Goal: Task Accomplishment & Management: Complete application form

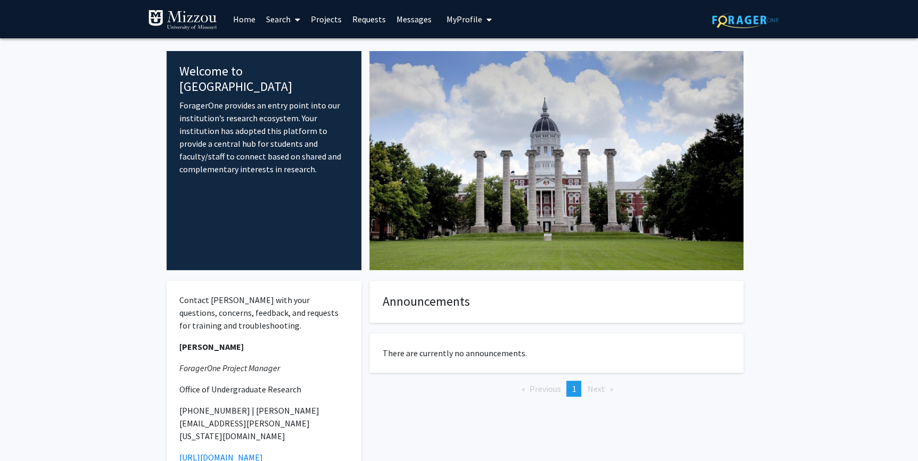
click at [452, 21] on span "My Profile" at bounding box center [464, 19] width 36 height 11
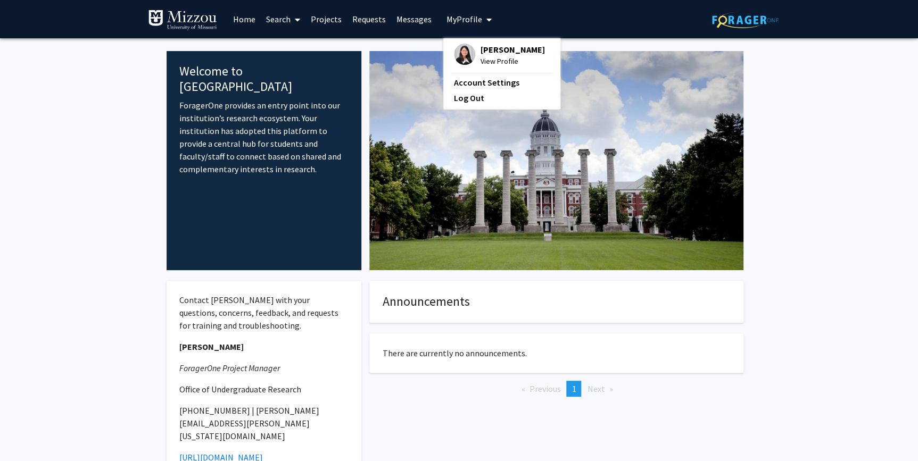
click at [505, 59] on span "View Profile" at bounding box center [512, 61] width 64 height 12
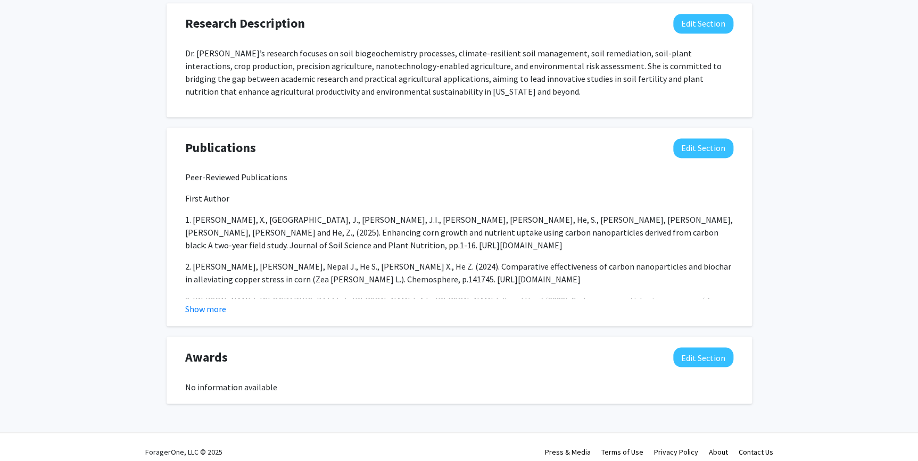
scroll to position [699, 0]
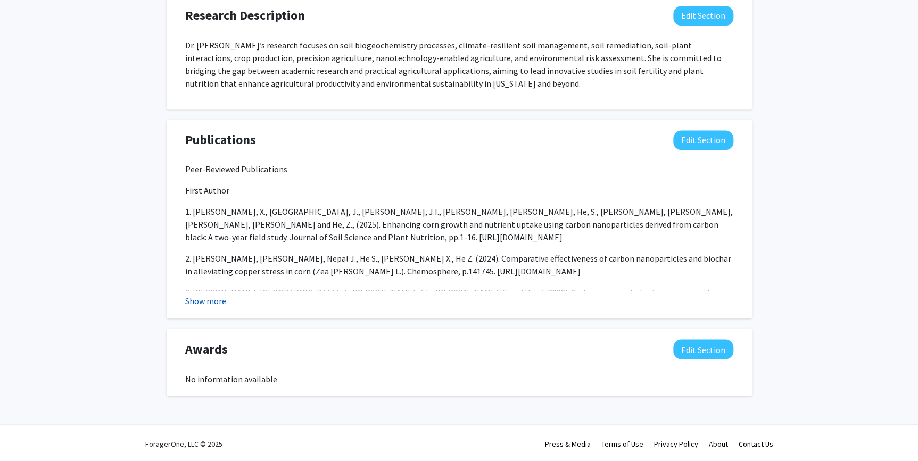
click at [205, 302] on button "Show more" at bounding box center [205, 301] width 41 height 13
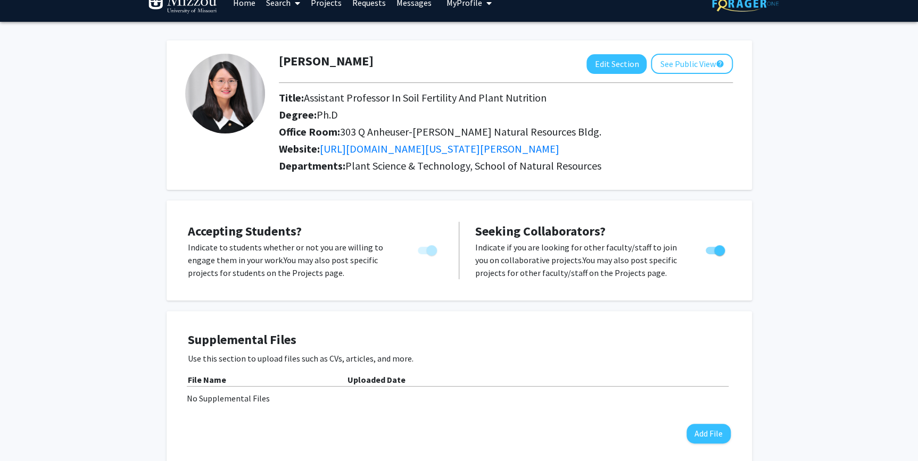
scroll to position [0, 0]
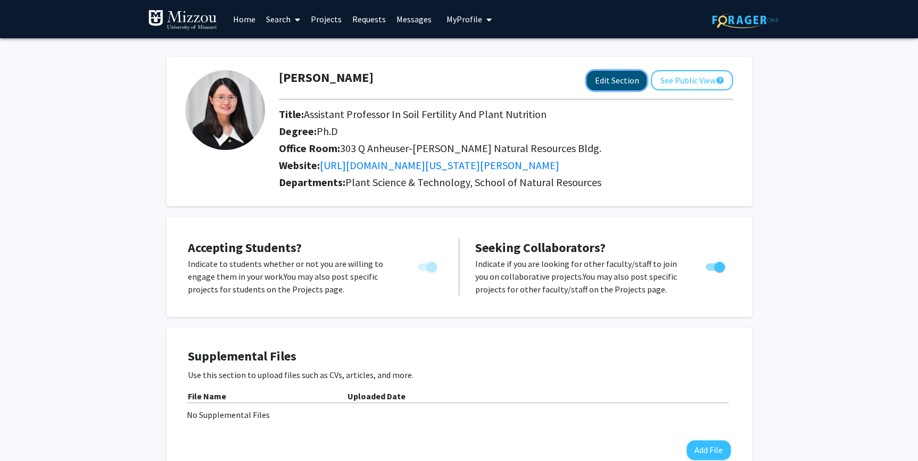
click at [604, 85] on button "Edit Section" at bounding box center [616, 81] width 60 height 20
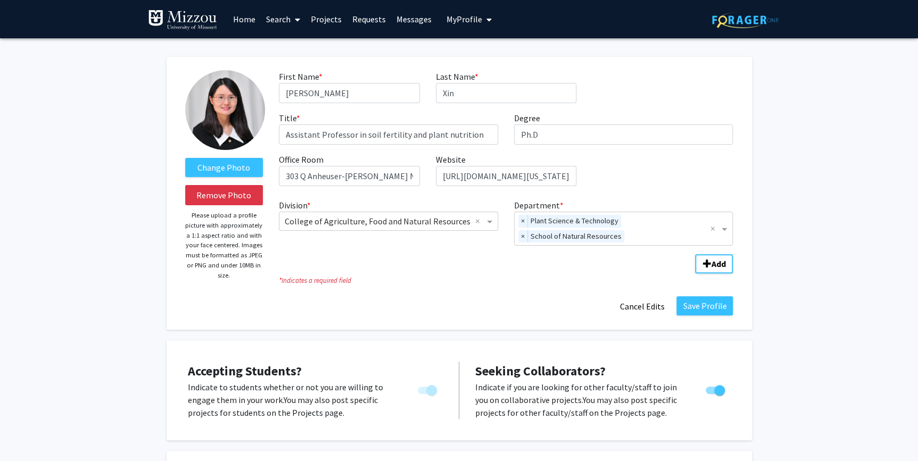
click at [334, 21] on link "Projects" at bounding box center [326, 19] width 42 height 37
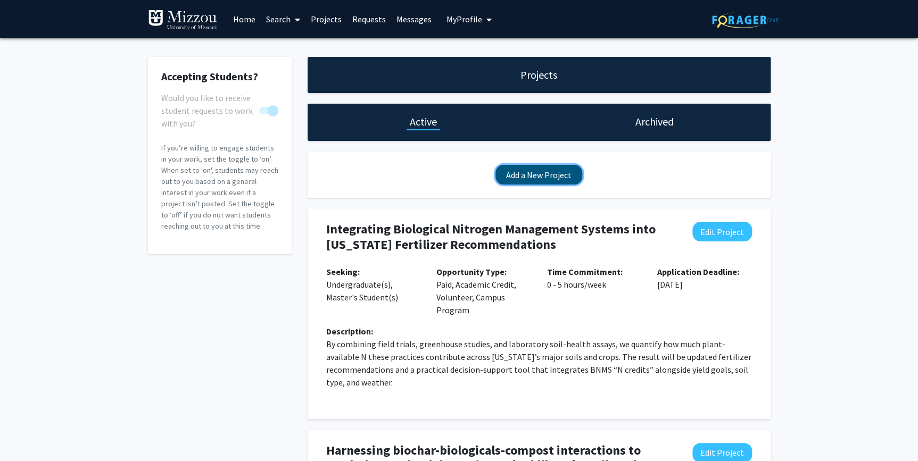
click at [550, 175] on button "Add a New Project" at bounding box center [538, 175] width 87 height 20
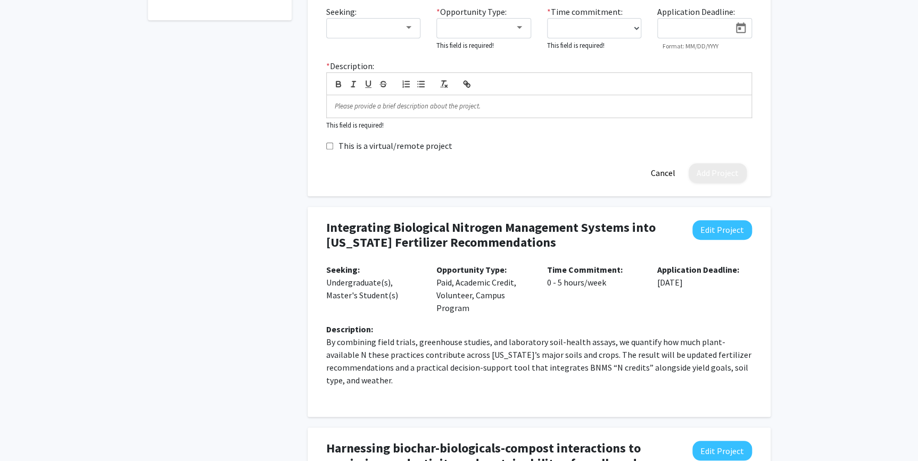
scroll to position [96, 0]
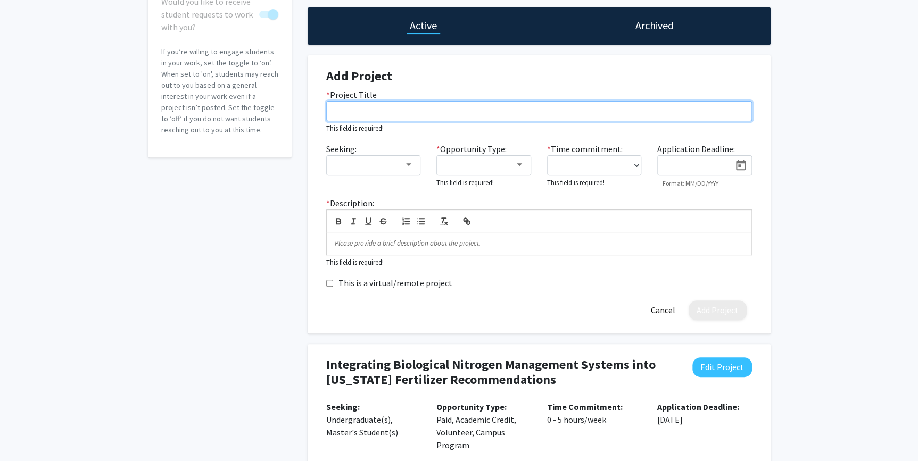
click at [351, 106] on input "* Project Title" at bounding box center [539, 111] width 426 height 20
paste input "Engineering Nano-Biochar Hydrogels to Enhance Soil Health and Productivity"
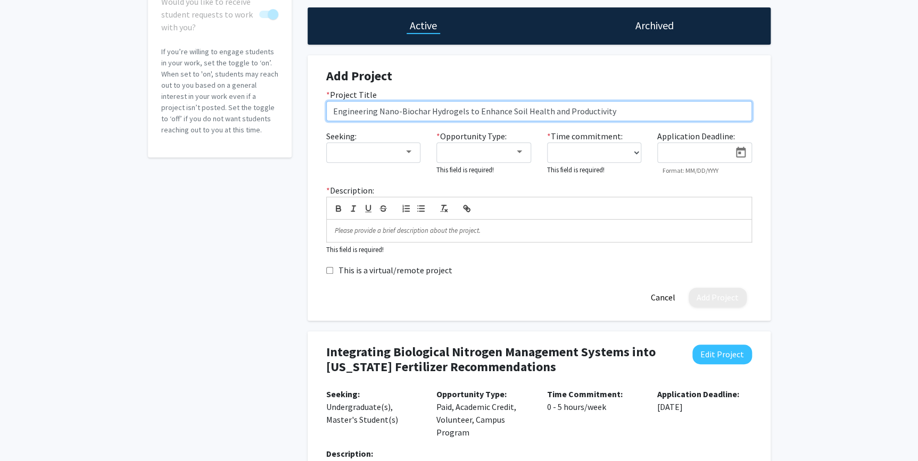
type input "Engineering Nano-Biochar Hydrogels to Enhance Soil Health and Productivity"
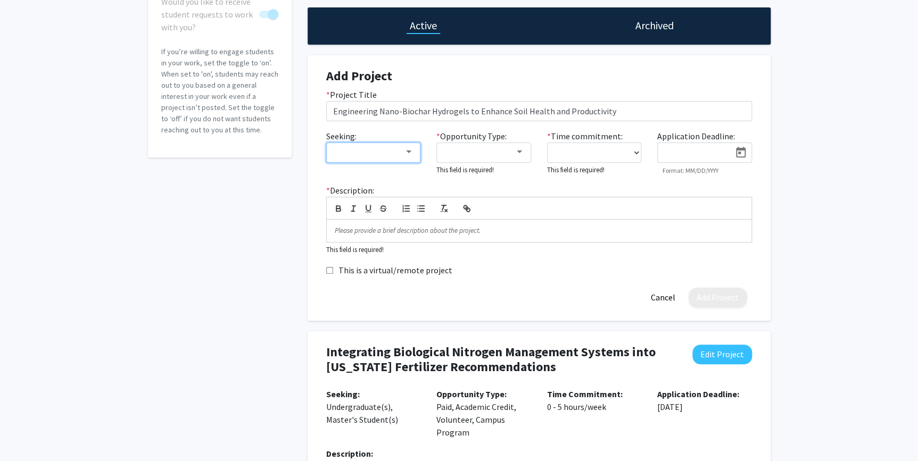
click at [410, 147] on div at bounding box center [373, 152] width 81 height 10
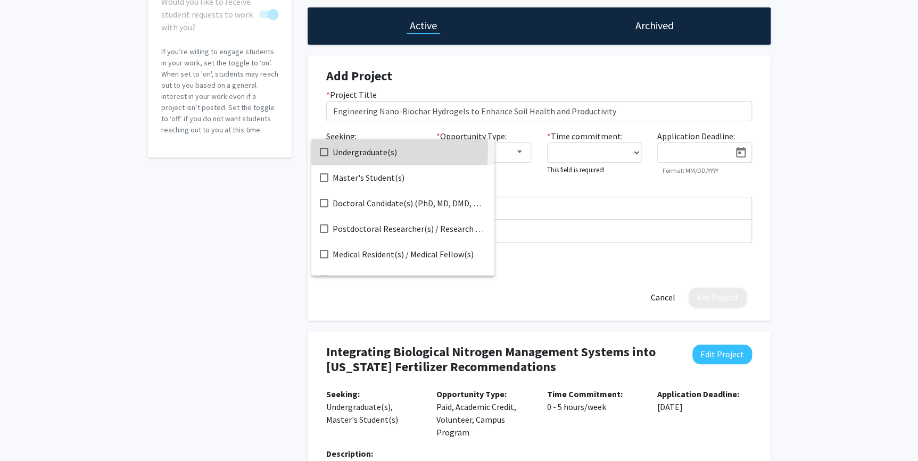
click at [326, 148] on mat-pseudo-checkbox at bounding box center [324, 152] width 9 height 9
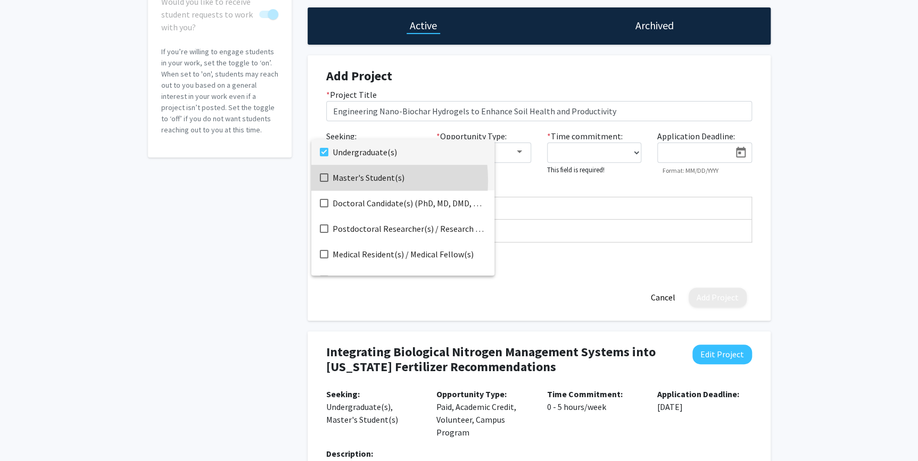
click at [326, 181] on mat-pseudo-checkbox at bounding box center [324, 177] width 9 height 9
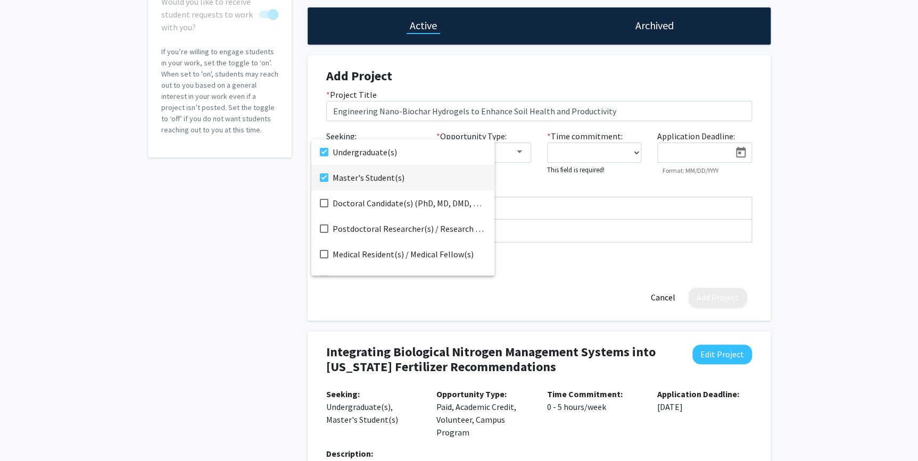
click at [271, 195] on div at bounding box center [459, 230] width 918 height 461
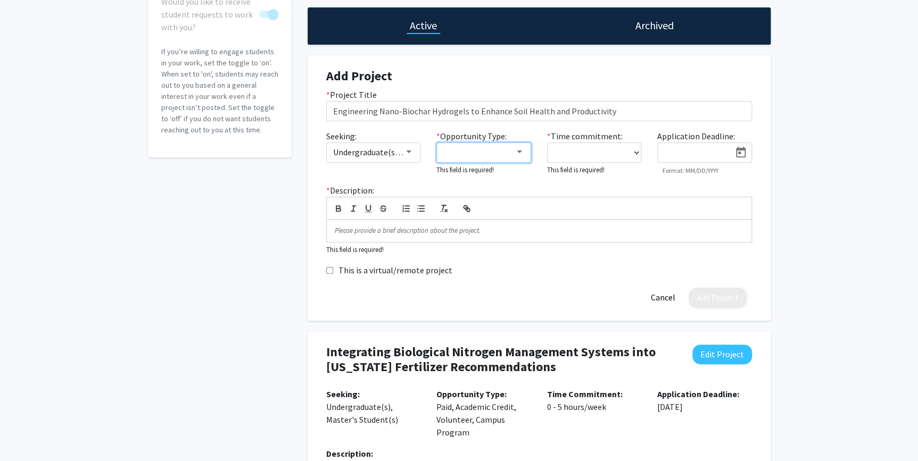
click at [517, 151] on div at bounding box center [519, 152] width 5 height 3
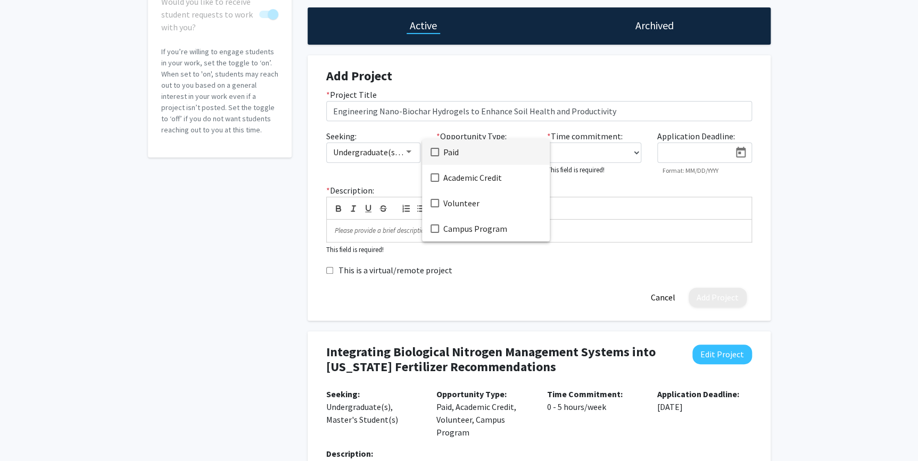
click at [484, 150] on span "Paid" at bounding box center [492, 152] width 98 height 26
click at [407, 151] on div at bounding box center [459, 230] width 918 height 461
click at [407, 151] on div at bounding box center [408, 152] width 5 height 3
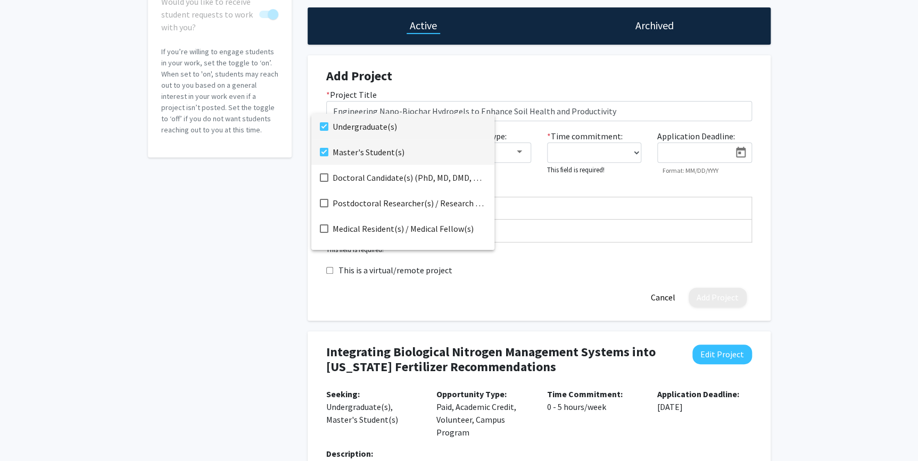
click at [328, 154] on mat-pseudo-checkbox at bounding box center [324, 152] width 9 height 9
click at [553, 182] on div at bounding box center [459, 230] width 918 height 461
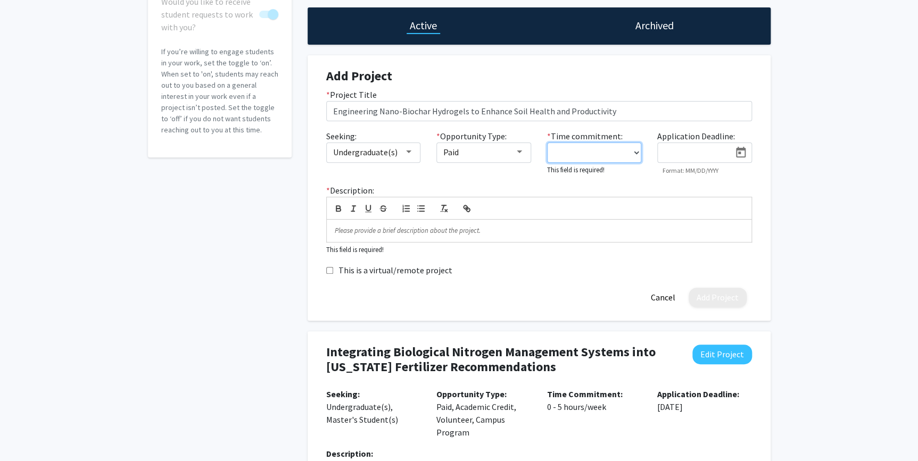
click at [635, 151] on select "0 - 5 hours/week 5 - 10 hours/week 10 - 15 hours/week 15 - 20 hours/week 20 - 3…" at bounding box center [594, 153] width 95 height 20
select select "5 - 10"
click at [547, 143] on select "0 - 5 hours/week 5 - 10 hours/week 10 - 15 hours/week 15 - 20 hours/week 20 - 3…" at bounding box center [594, 153] width 95 height 20
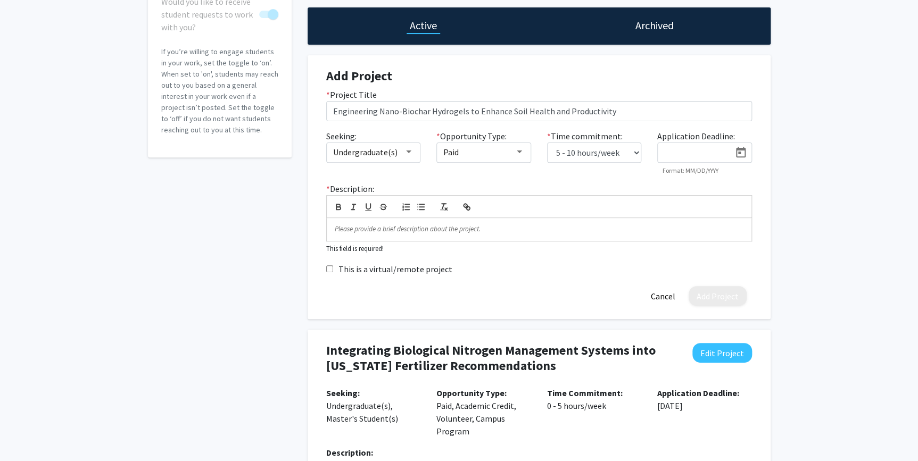
click at [739, 152] on icon "Open calendar" at bounding box center [741, 152] width 10 height 11
click at [797, 184] on button "Next month" at bounding box center [801, 184] width 21 height 21
click at [779, 253] on div "5" at bounding box center [778, 251] width 19 height 19
type input "12/5/2025"
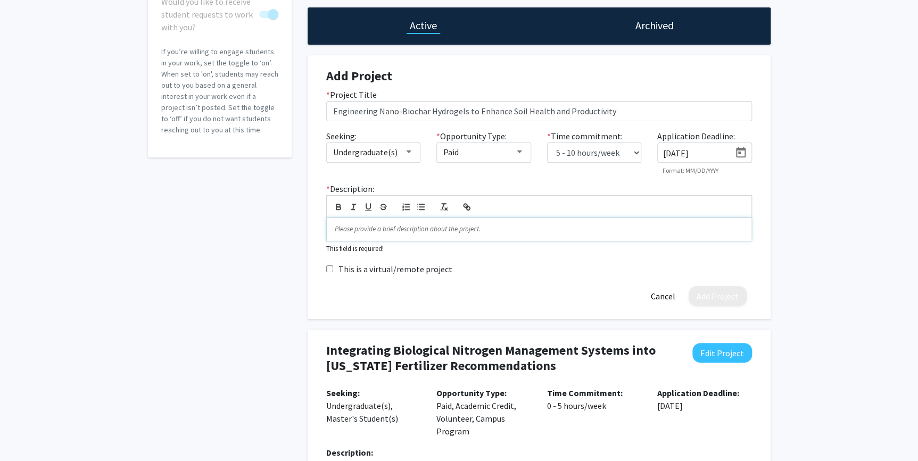
click at [339, 233] on p at bounding box center [539, 230] width 409 height 10
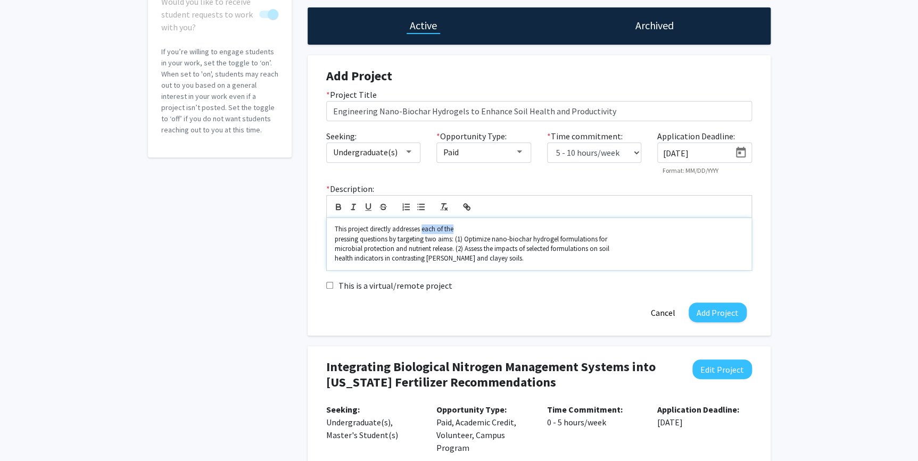
drag, startPoint x: 467, startPoint y: 225, endPoint x: 423, endPoint y: 228, distance: 44.3
click at [423, 228] on p "This project directly addresses each of the" at bounding box center [539, 230] width 409 height 10
click at [422, 229] on p "This project directly addresses each of the" at bounding box center [539, 230] width 409 height 10
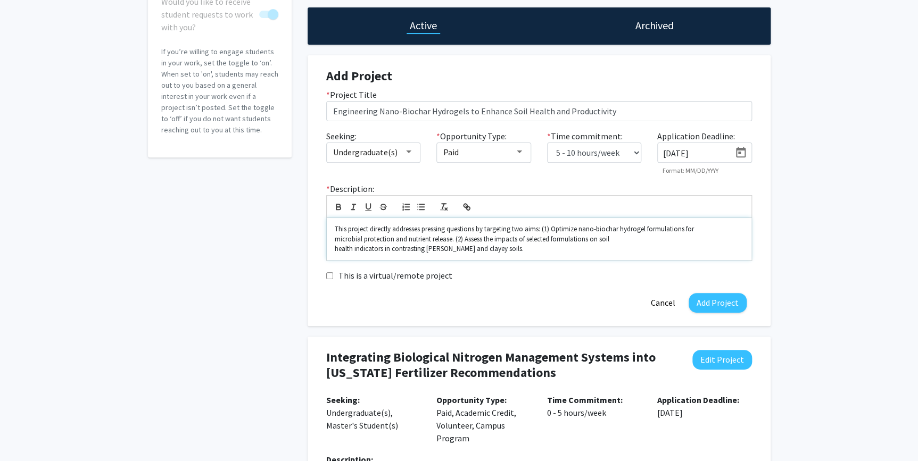
click at [449, 241] on p "microbial protection and nutrient release. (2) Assess the impacts of selected f…" at bounding box center [539, 240] width 409 height 10
click at [516, 251] on p "health indicators in contrasting sandy and clayey soils." at bounding box center [539, 249] width 409 height 10
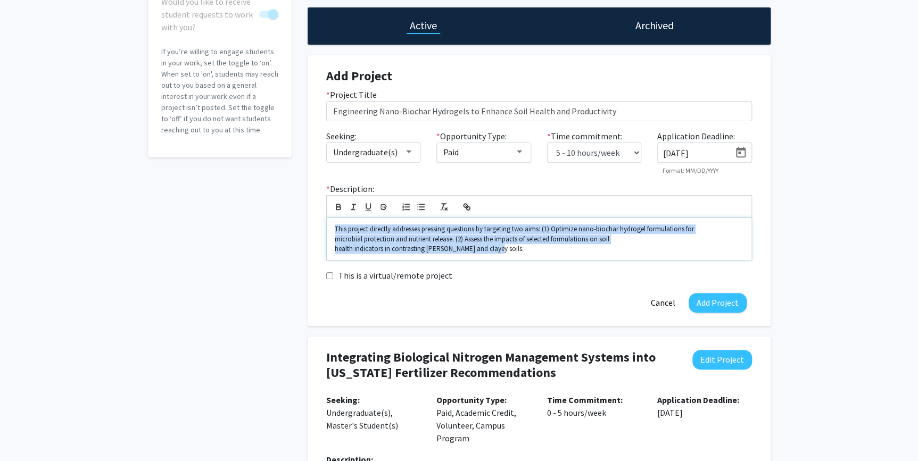
drag, startPoint x: 497, startPoint y: 251, endPoint x: 322, endPoint y: 230, distance: 176.3
click at [322, 230] on div "* Description: This project directly addresses pressing questions by targeting …" at bounding box center [539, 222] width 442 height 78
copy div "This project directly addresses pressing questions by targeting two aims: (1) O…"
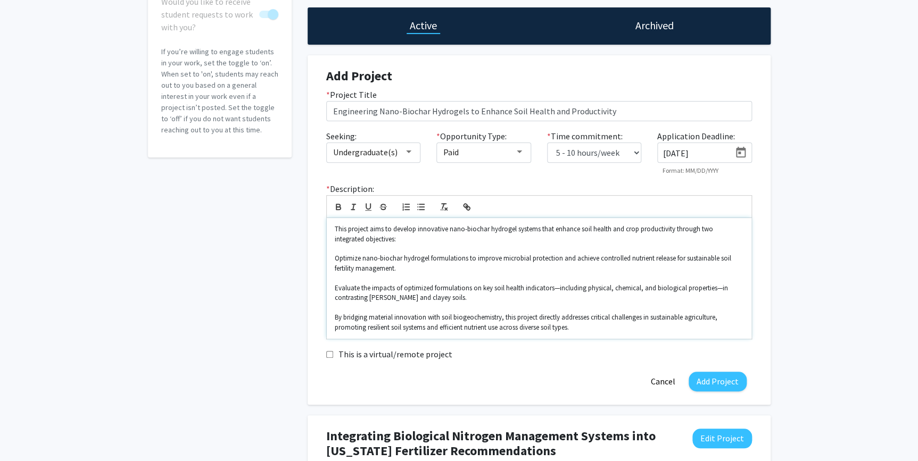
click at [346, 249] on p at bounding box center [539, 249] width 409 height 10
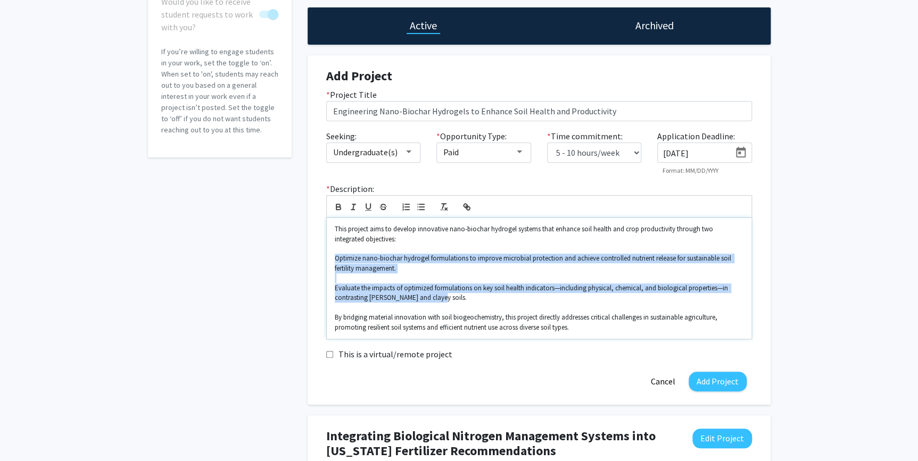
drag, startPoint x: 335, startPoint y: 258, endPoint x: 452, endPoint y: 301, distance: 124.7
click at [452, 301] on div "This project aims to develop innovative nano-biochar hydrogel systems that enha…" at bounding box center [539, 278] width 425 height 121
click at [410, 206] on icon "button" at bounding box center [406, 207] width 10 height 10
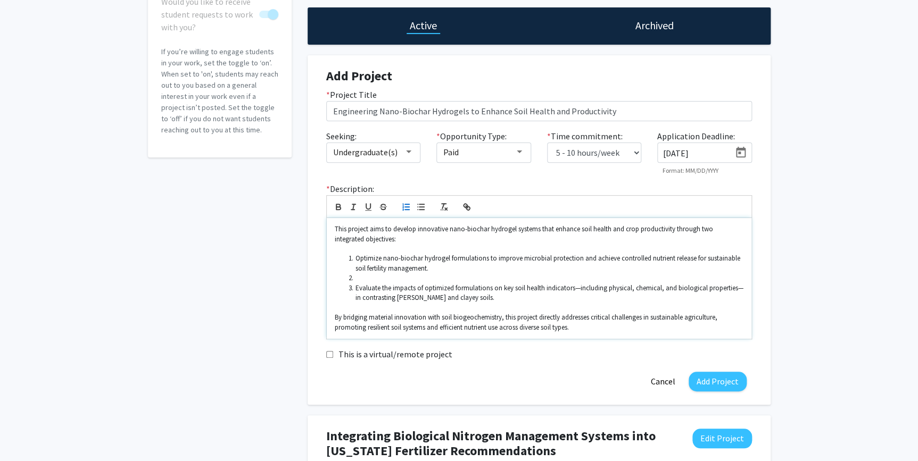
click at [352, 277] on li at bounding box center [544, 278] width 399 height 10
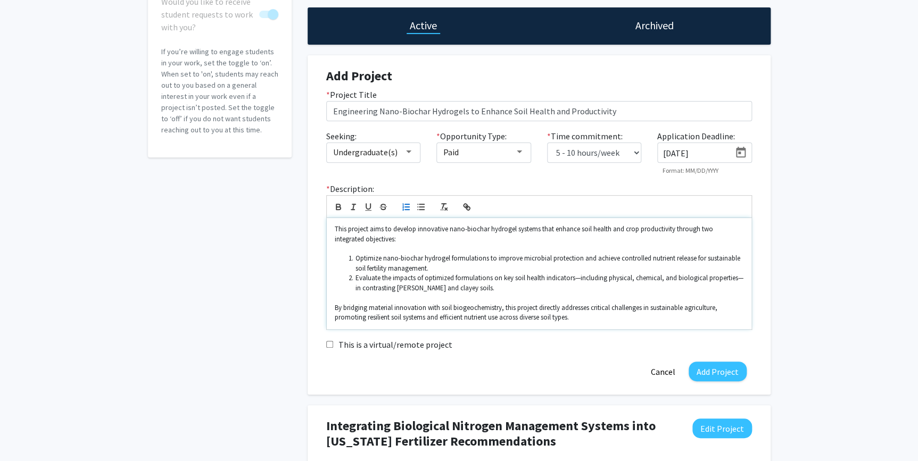
click at [586, 313] on p "By bridging material innovation with soil biogeochemistry, this project directl…" at bounding box center [539, 313] width 409 height 20
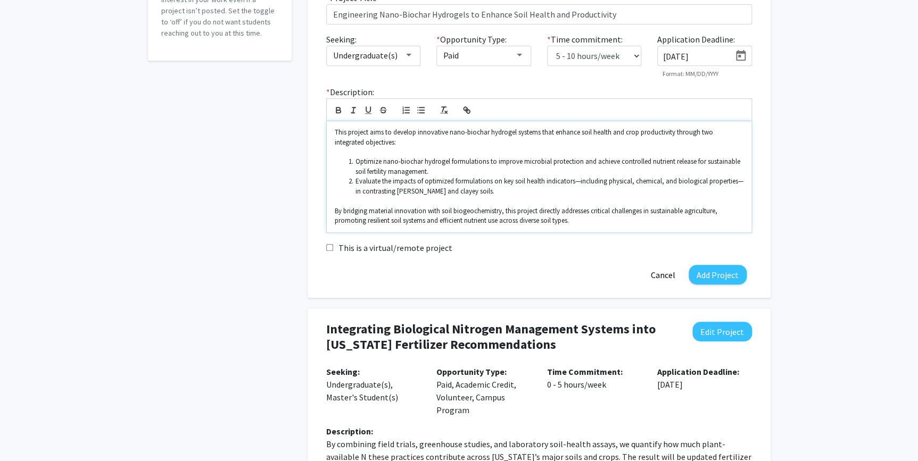
scroll to position [96, 0]
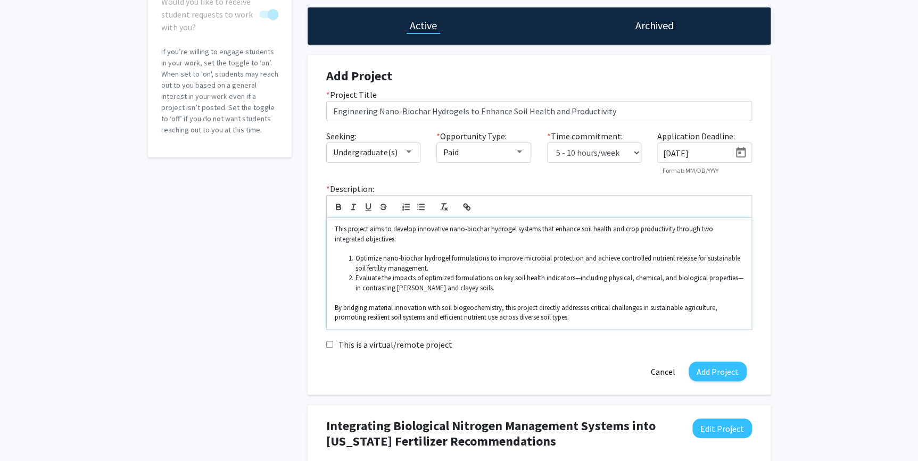
click at [594, 321] on p "By bridging material innovation with soil biogeochemistry, this project directl…" at bounding box center [539, 313] width 409 height 20
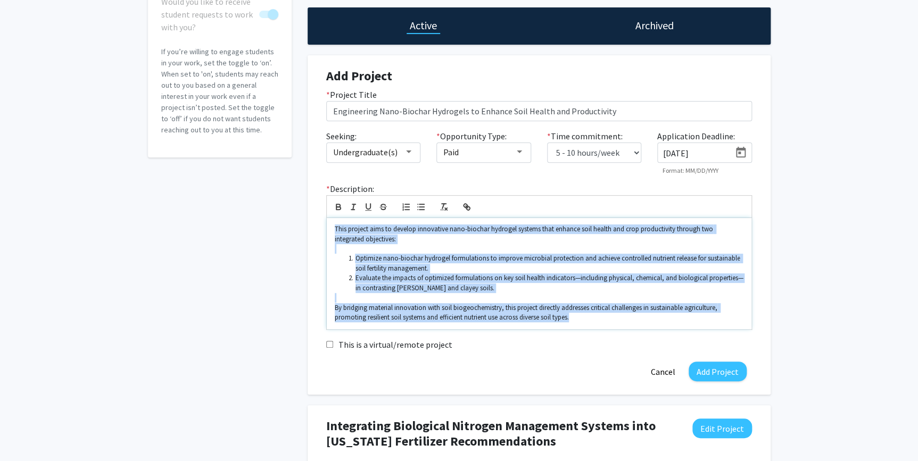
drag, startPoint x: 594, startPoint y: 321, endPoint x: 328, endPoint y: 219, distance: 285.0
click at [328, 219] on div "This project aims to develop innovative nano-biochar hydrogel systems that enha…" at bounding box center [539, 273] width 425 height 111
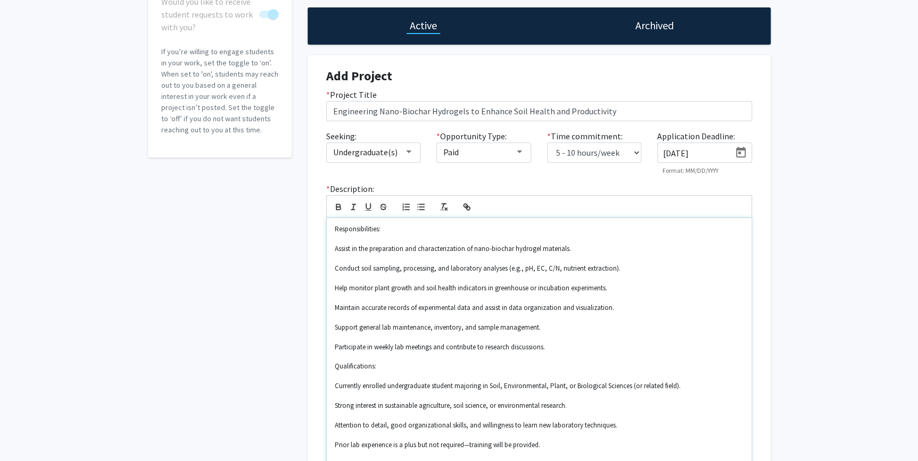
scroll to position [0, 0]
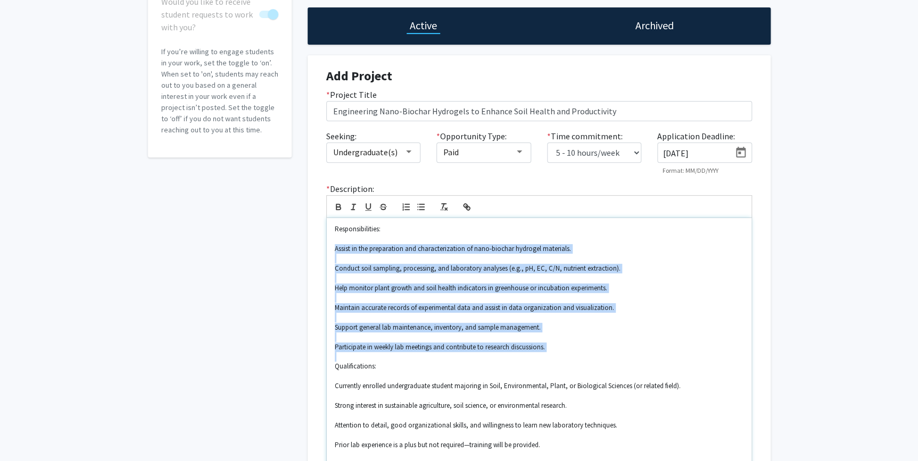
drag, startPoint x: 336, startPoint y: 249, endPoint x: 559, endPoint y: 353, distance: 246.4
click at [559, 353] on div "Responsibilities: Assist in the preparation and characterization of nano-biocha…" at bounding box center [539, 366] width 425 height 297
click at [405, 207] on line "button" at bounding box center [407, 207] width 4 height 0
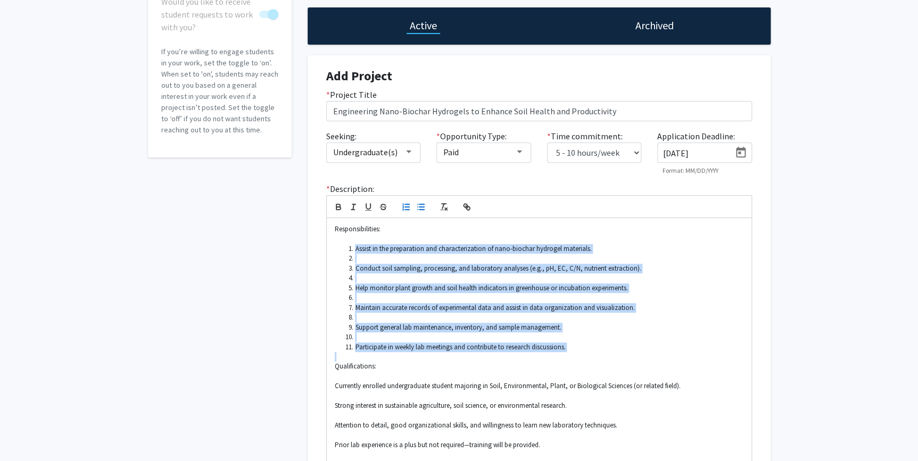
click at [421, 202] on icon "button" at bounding box center [421, 207] width 10 height 10
click at [364, 258] on li at bounding box center [544, 259] width 399 height 10
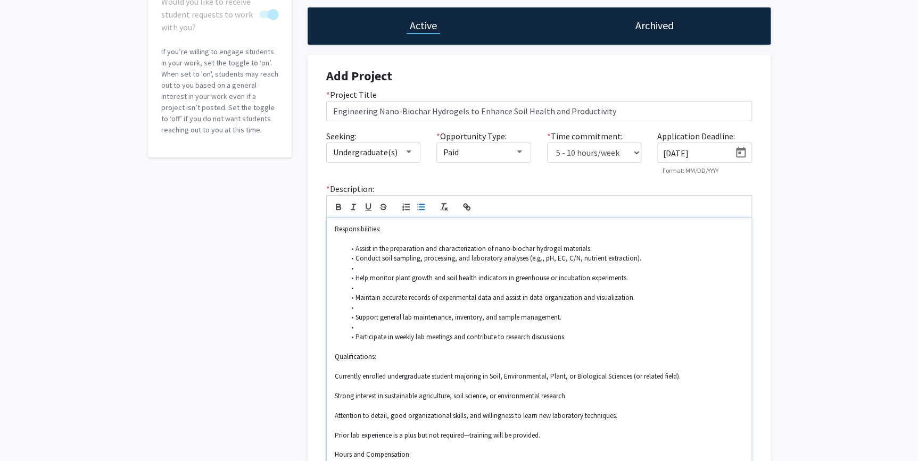
click at [363, 270] on li at bounding box center [544, 269] width 399 height 10
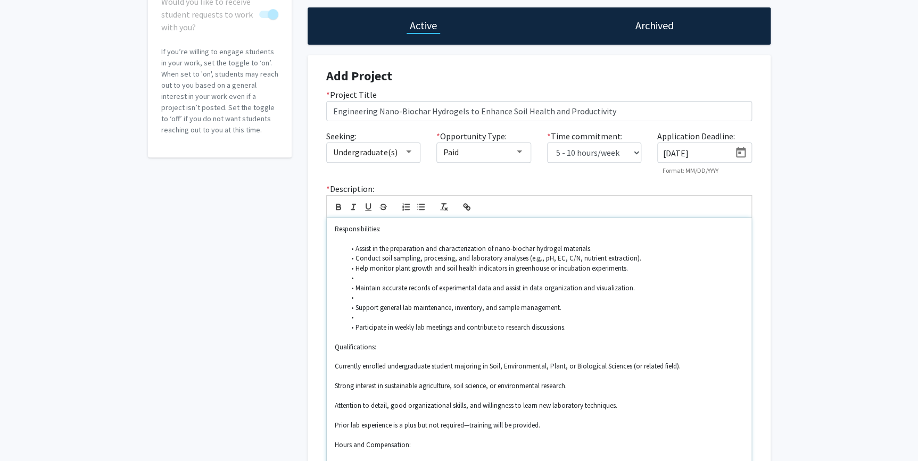
click at [359, 280] on li at bounding box center [544, 278] width 399 height 10
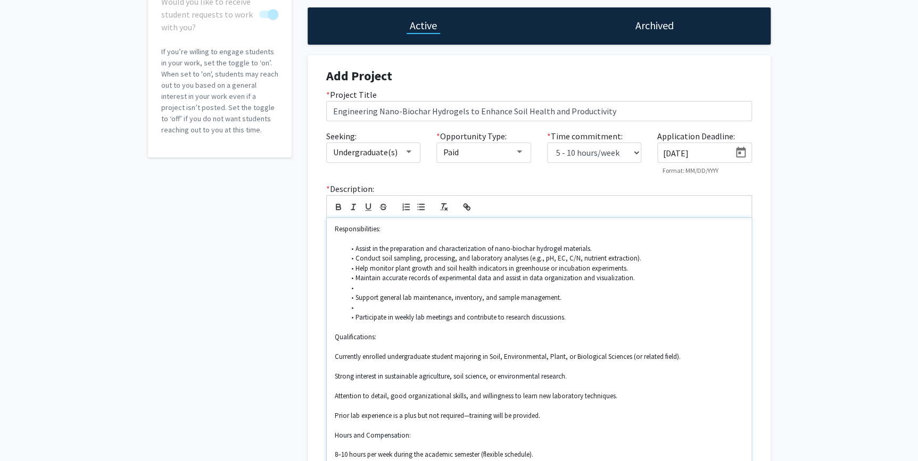
click at [367, 287] on li at bounding box center [544, 289] width 399 height 10
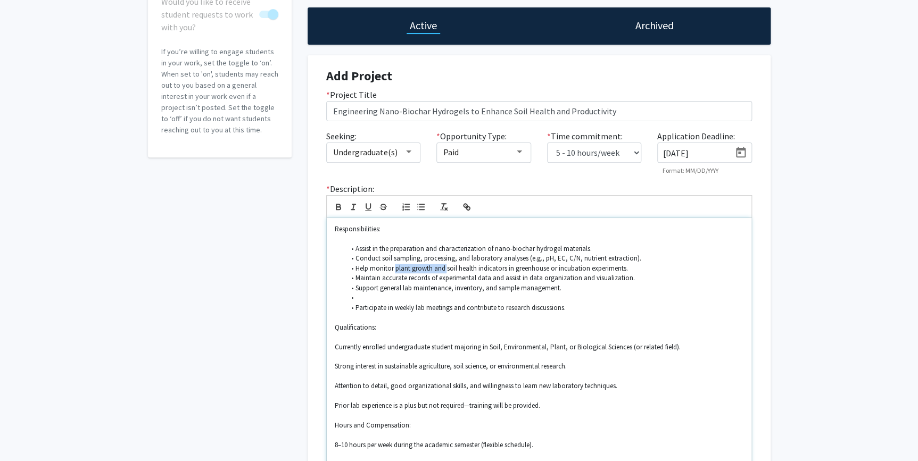
drag, startPoint x: 394, startPoint y: 267, endPoint x: 446, endPoint y: 270, distance: 52.2
click at [446, 270] on li "Help monitor plant growth and soil health indicators in greenhouse or incubatio…" at bounding box center [544, 269] width 399 height 10
click at [372, 296] on li at bounding box center [544, 298] width 399 height 10
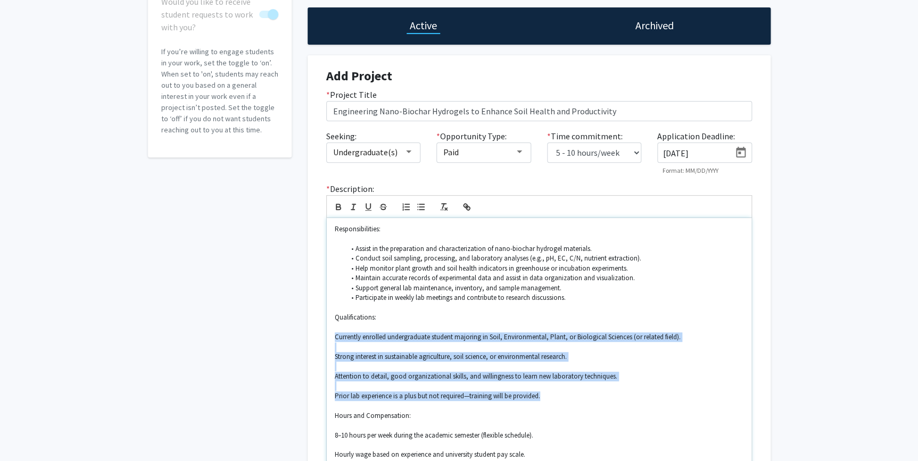
drag, startPoint x: 334, startPoint y: 337, endPoint x: 553, endPoint y: 396, distance: 227.0
click at [553, 396] on div "Responsibilities: Assist in the preparation and characterization of nano-biocha…" at bounding box center [539, 342] width 425 height 248
click at [421, 207] on icon "button" at bounding box center [421, 207] width 10 height 10
click at [362, 347] on li at bounding box center [544, 348] width 399 height 10
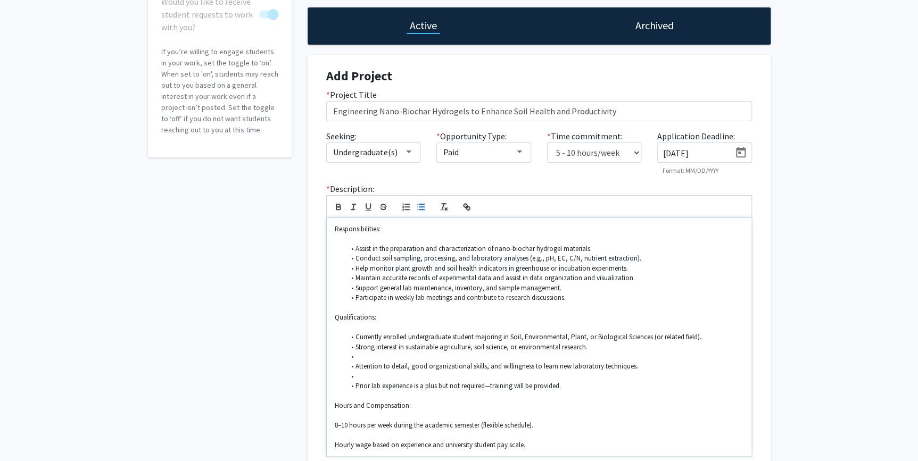
click at [358, 355] on li at bounding box center [544, 357] width 399 height 10
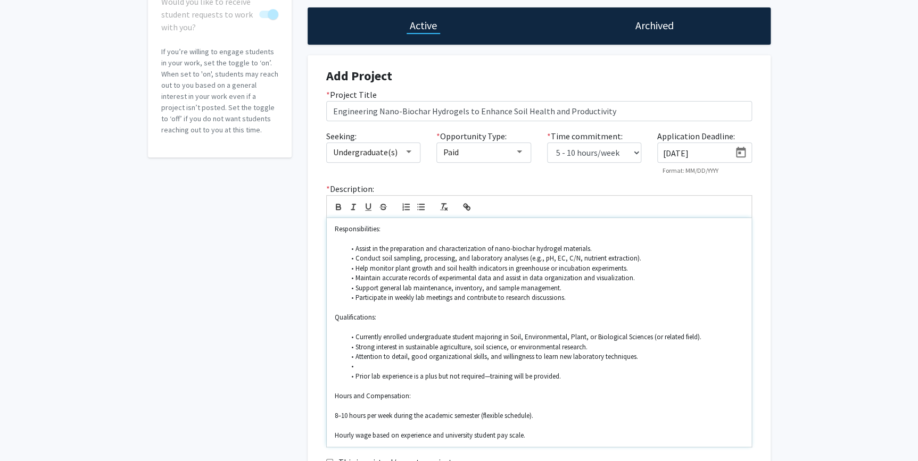
click at [362, 365] on li at bounding box center [544, 367] width 399 height 10
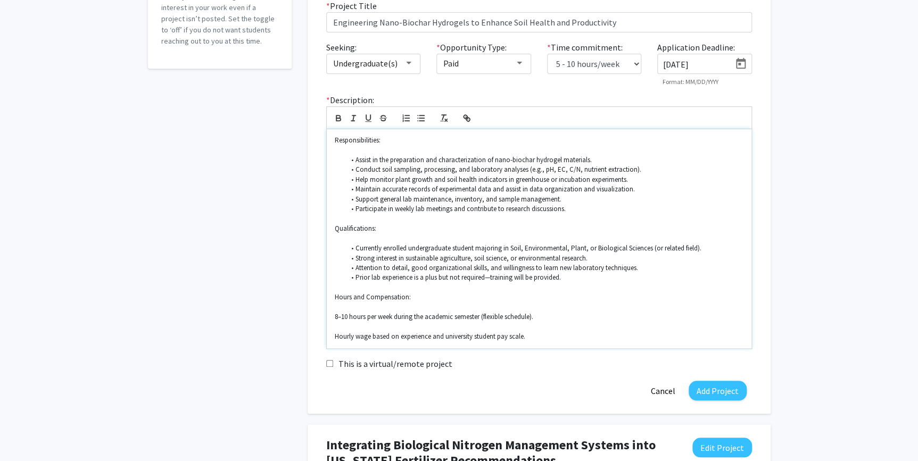
scroll to position [193, 0]
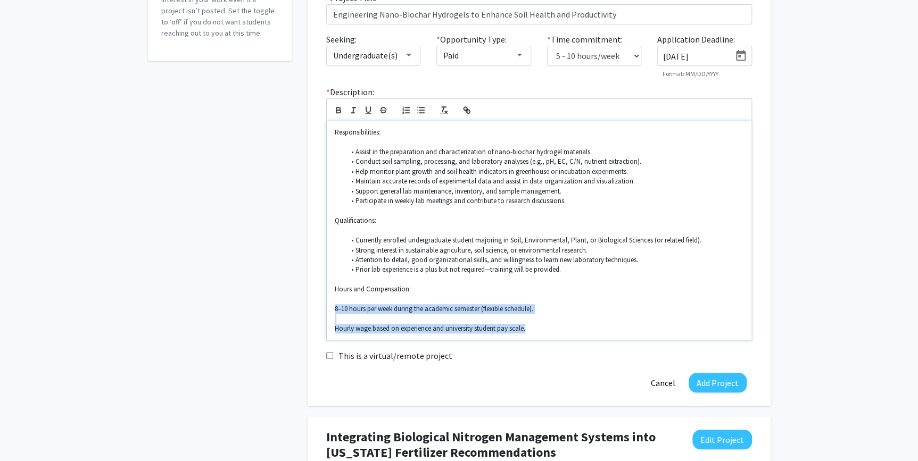
drag, startPoint x: 334, startPoint y: 308, endPoint x: 540, endPoint y: 327, distance: 207.3
click at [540, 327] on div "Responsibilities: Assist in the preparation and characterization of nano-biocha…" at bounding box center [539, 230] width 425 height 219
click at [402, 106] on icon "button" at bounding box center [402, 107] width 1 height 2
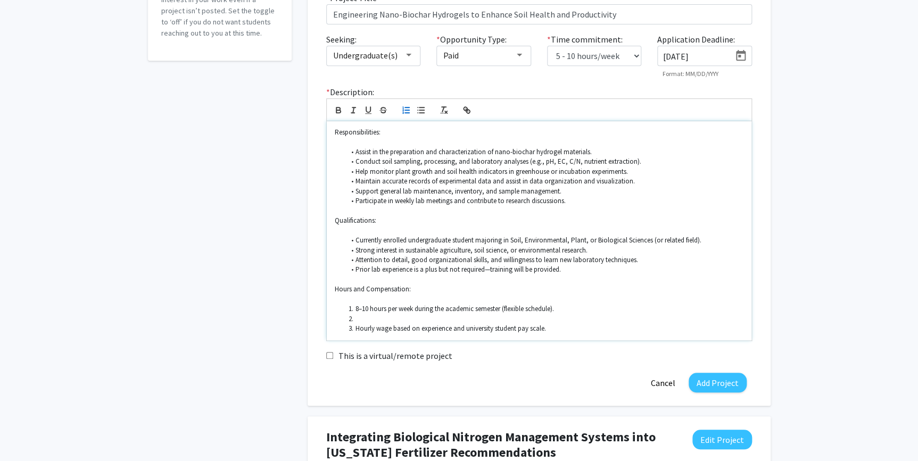
click at [367, 319] on li at bounding box center [544, 319] width 399 height 10
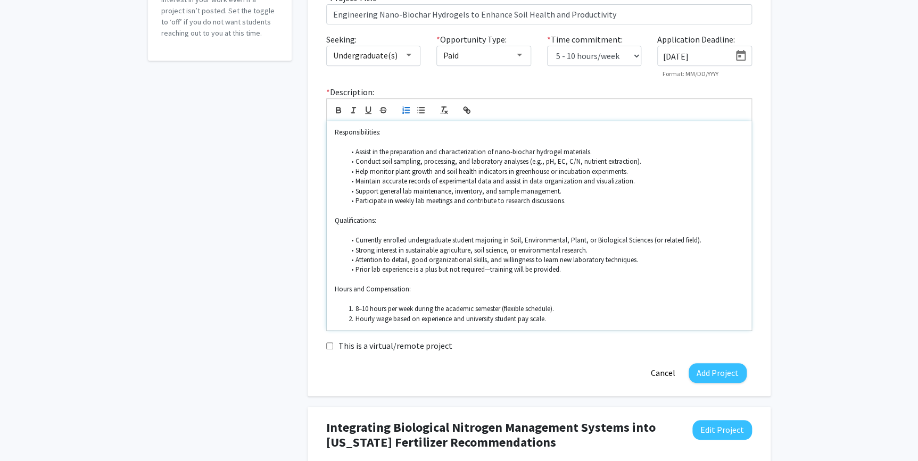
click at [561, 308] on li "8–10 hours per week during the academic semester (flexible schedule)." at bounding box center [544, 309] width 399 height 10
click at [762, 318] on div "Add Project * Project Title Engineering Nano-Biochar Hydrogels to Enhance Soil …" at bounding box center [539, 177] width 463 height 438
click at [393, 172] on li "Help monitor plant growth and soil health indicators in greenhouse or incubatio…" at bounding box center [544, 172] width 399 height 10
drag, startPoint x: 395, startPoint y: 172, endPoint x: 445, endPoint y: 172, distance: 50.0
click at [445, 172] on li "Help monitor plant growth and soil health indicators in greenhouse or incubatio…" at bounding box center [544, 172] width 399 height 10
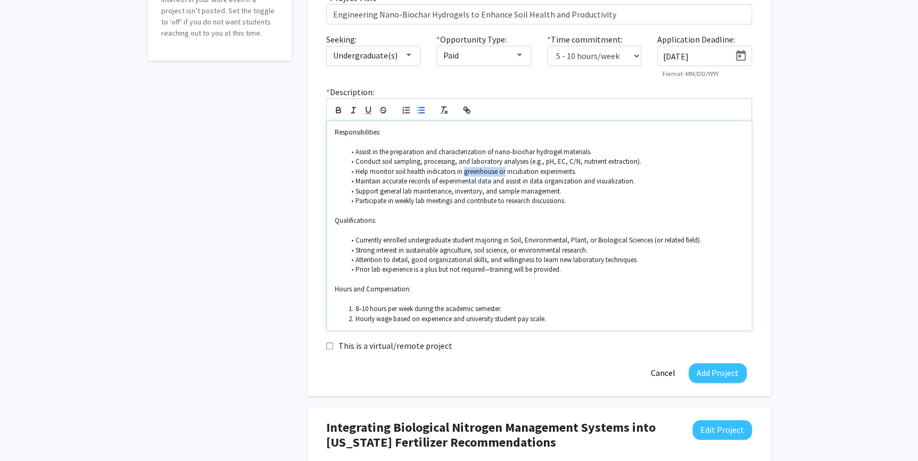
drag, startPoint x: 463, startPoint y: 170, endPoint x: 505, endPoint y: 172, distance: 42.1
click at [505, 172] on li "Help monitor soil health indicators in greenhouse or incubation experiments." at bounding box center [544, 172] width 399 height 10
click at [628, 239] on li "Currently enrolled undergraduate student majoring in Soil, Environmental, Plant…" at bounding box center [544, 241] width 399 height 10
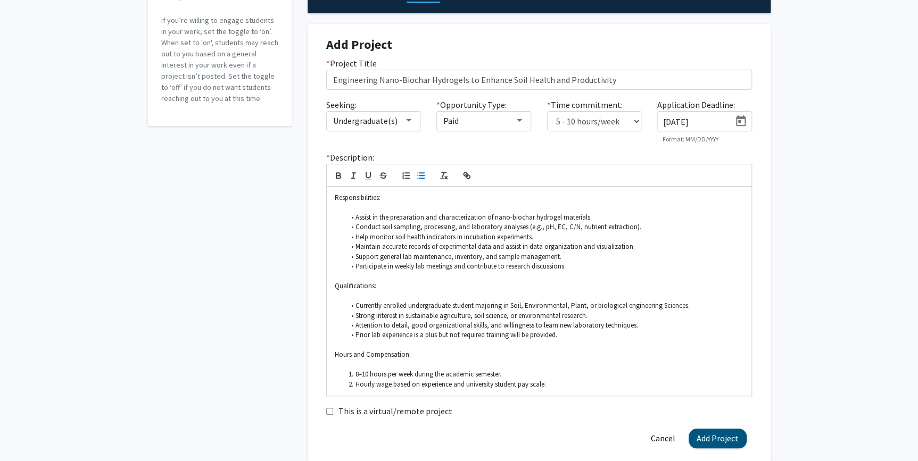
scroll to position [145, 0]
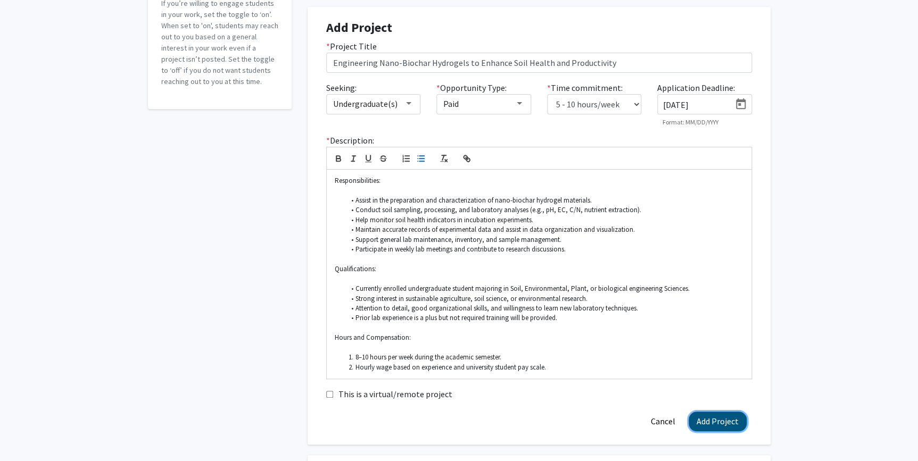
click at [720, 416] on button "Add Project" at bounding box center [718, 422] width 58 height 20
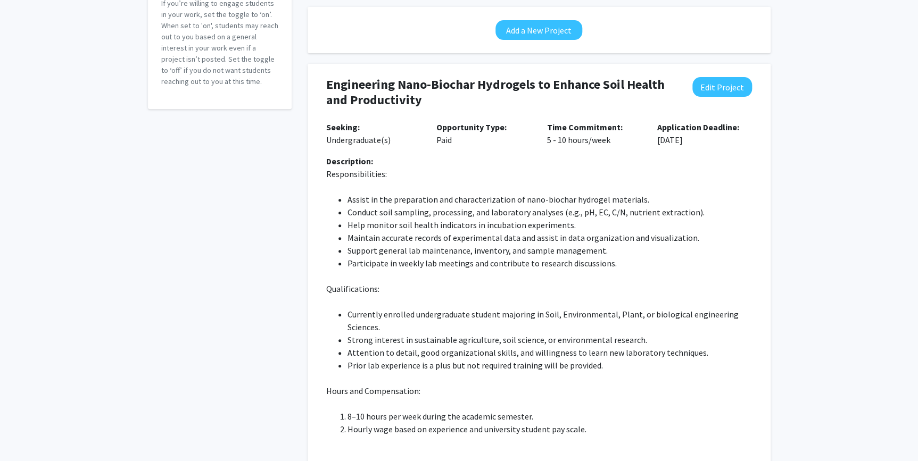
scroll to position [96, 0]
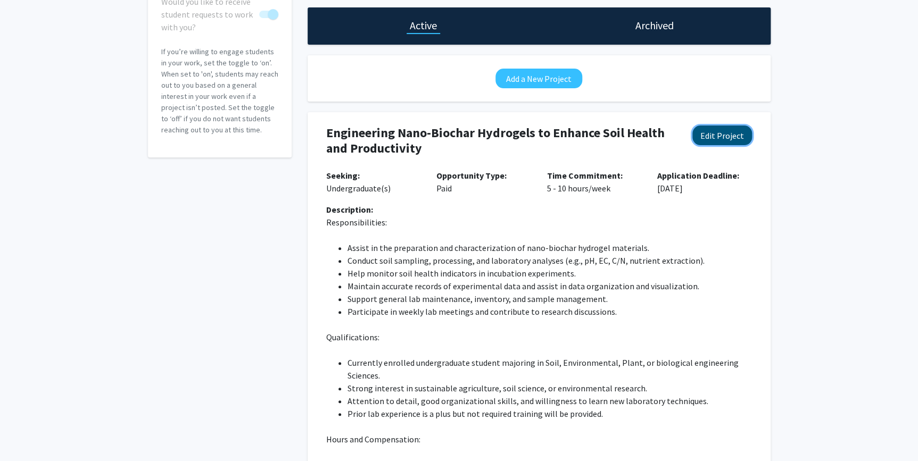
click at [715, 138] on button "Edit Project" at bounding box center [722, 136] width 60 height 20
select select "5 - 10"
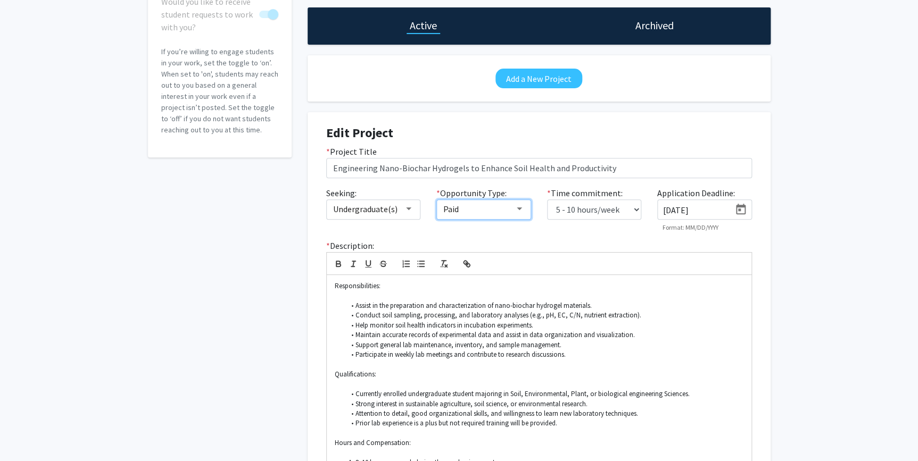
click at [529, 211] on mat-select "Paid" at bounding box center [483, 210] width 95 height 20
click at [524, 211] on mat-select "Paid" at bounding box center [483, 210] width 95 height 20
click at [519, 211] on div at bounding box center [520, 209] width 10 height 9
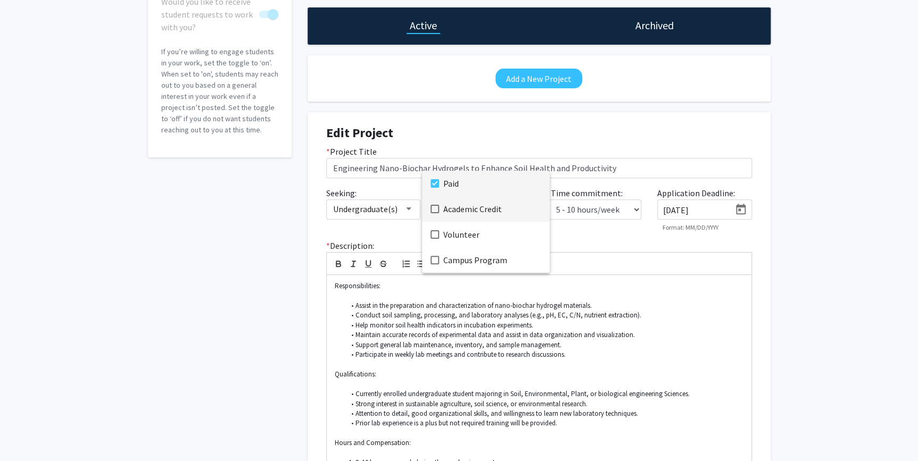
click at [436, 210] on mat-pseudo-checkbox at bounding box center [434, 209] width 9 height 9
click at [435, 262] on mat-pseudo-checkbox at bounding box center [434, 260] width 9 height 9
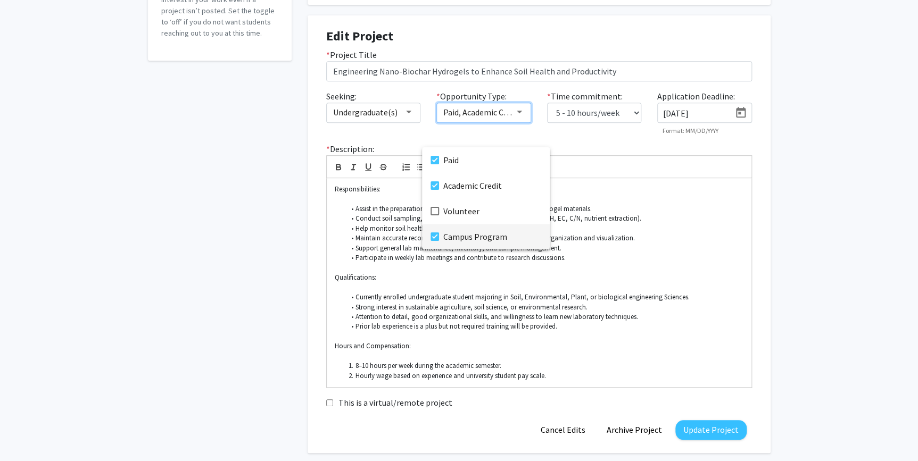
scroll to position [290, 0]
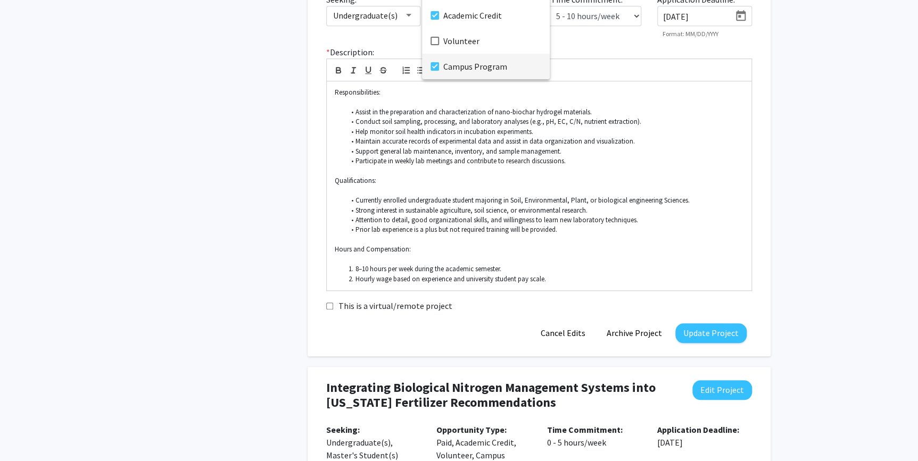
click at [713, 339] on div at bounding box center [459, 230] width 918 height 461
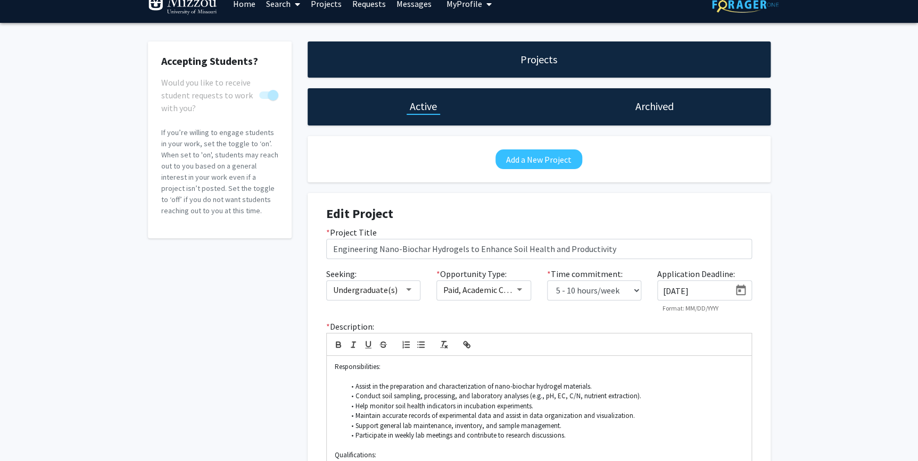
scroll to position [0, 0]
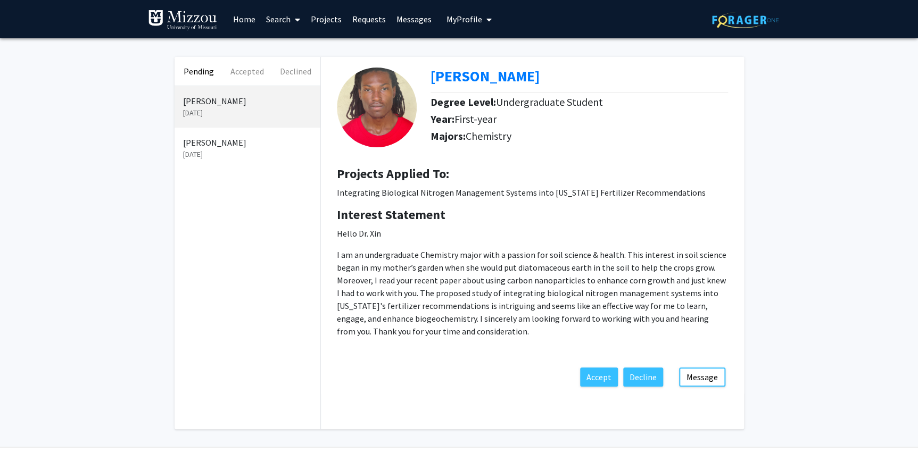
click at [204, 145] on p "Xander Meinhardt" at bounding box center [247, 142] width 129 height 13
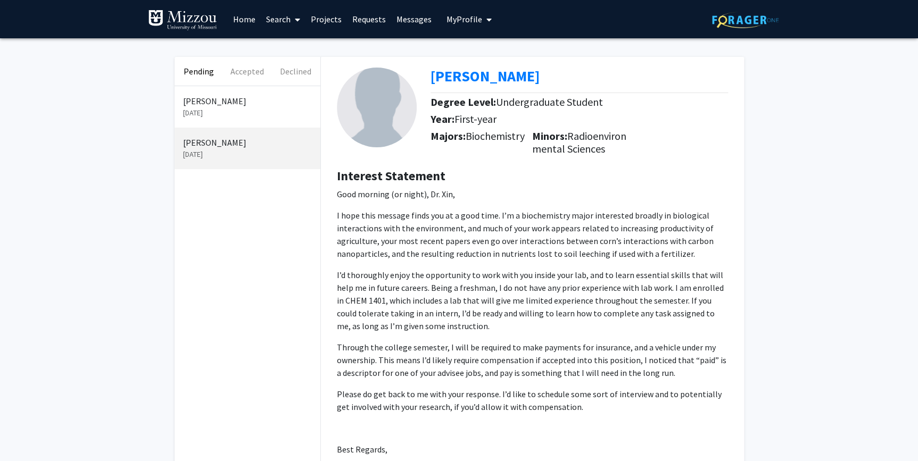
click at [214, 105] on p "Rahman Franklin" at bounding box center [247, 101] width 129 height 13
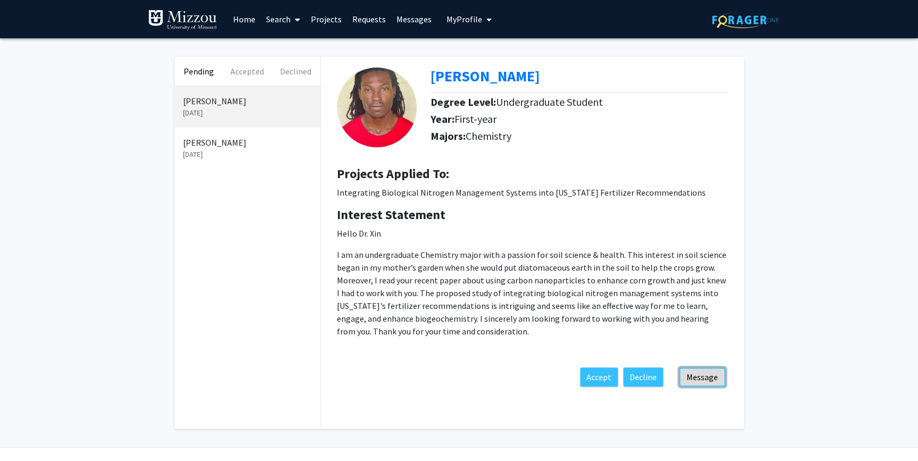
click at [706, 378] on button "Message" at bounding box center [702, 377] width 46 height 19
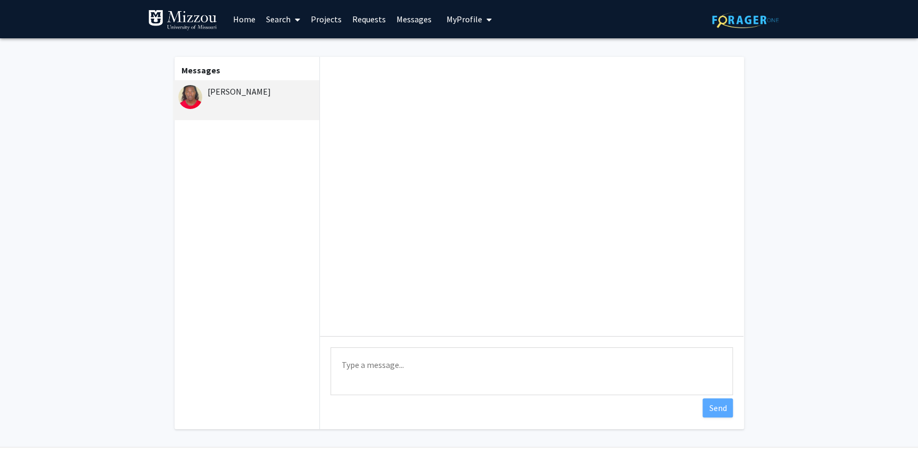
click at [362, 360] on textarea "Type a message" at bounding box center [531, 371] width 402 height 48
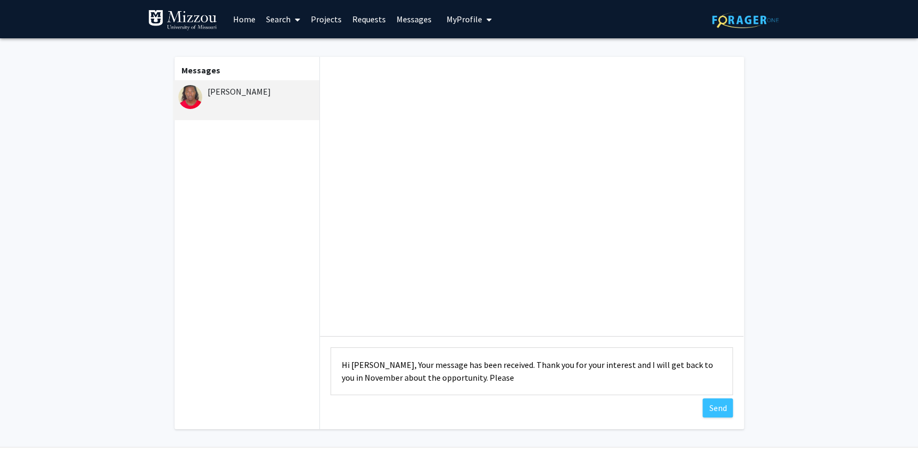
click at [462, 378] on textarea "Hi Franklin, Your message has been received. Thank you for your interest and I …" at bounding box center [531, 371] width 402 height 48
click at [504, 375] on textarea "Hi Franklin, Your message has been received. Thank you for your interest and I …" at bounding box center [531, 371] width 402 height 48
click at [382, 375] on textarea "Hi Franklin, Your message has been received. Thank you for your interest and I …" at bounding box center [531, 371] width 402 height 48
drag, startPoint x: 472, startPoint y: 376, endPoint x: 540, endPoint y: 380, distance: 68.2
click at [540, 380] on textarea "Hi Franklin, Your message has been received. Thank you for your interest and I …" at bounding box center [531, 371] width 402 height 48
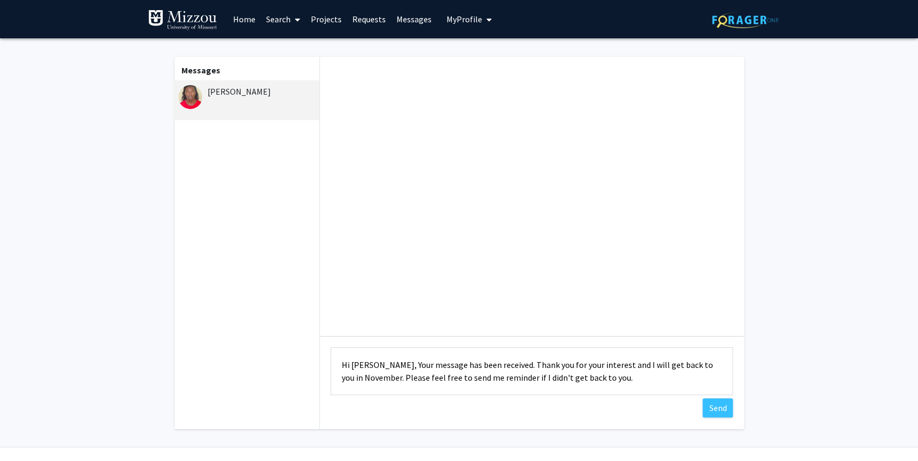
click at [614, 375] on textarea "Hi Franklin, Your message has been received. Thank you for your interest and I …" at bounding box center [531, 371] width 402 height 48
drag, startPoint x: 516, startPoint y: 388, endPoint x: 326, endPoint y: 360, distance: 192.0
click at [326, 360] on div "Type a message Hi Franklin, Your message has been received. Thank you for your …" at bounding box center [532, 372] width 424 height 73
paste textarea "Thank you for your message and for your interest in the position. I’ve received…"
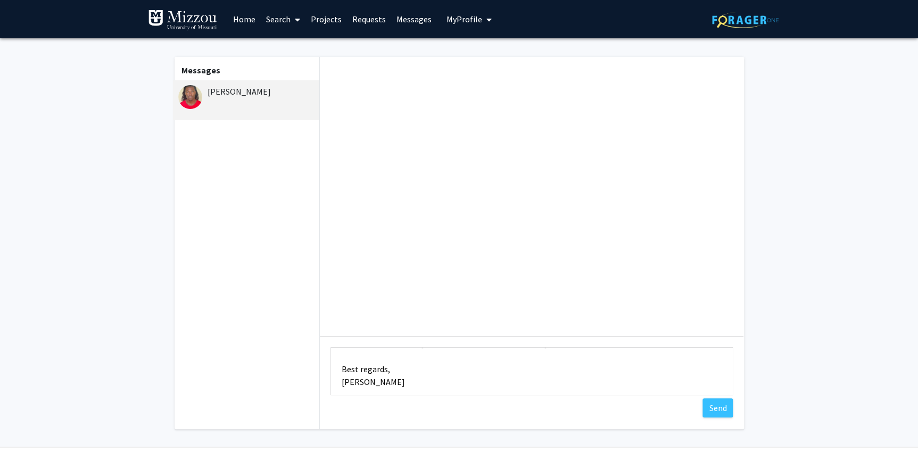
scroll to position [51, 0]
drag, startPoint x: 378, startPoint y: 378, endPoint x: 325, endPoint y: 362, distance: 55.6
click at [325, 362] on div "Type a message Thank you for your message and for your interest in the position…" at bounding box center [532, 372] width 424 height 73
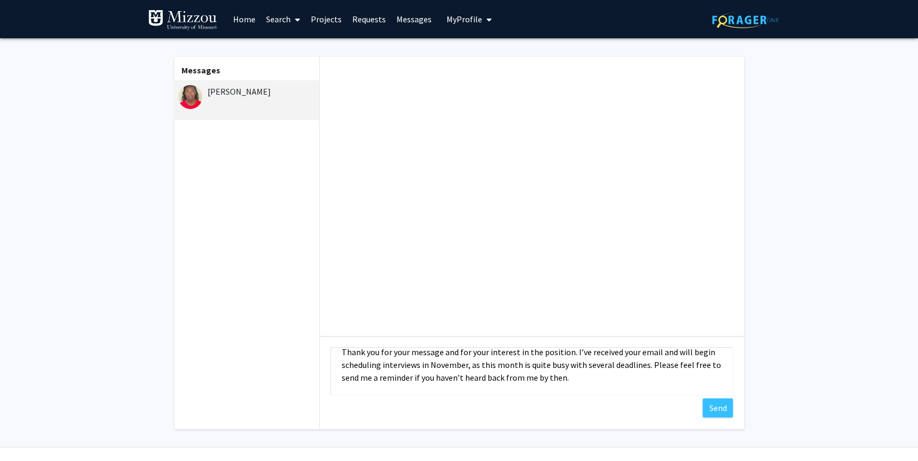
scroll to position [0, 0]
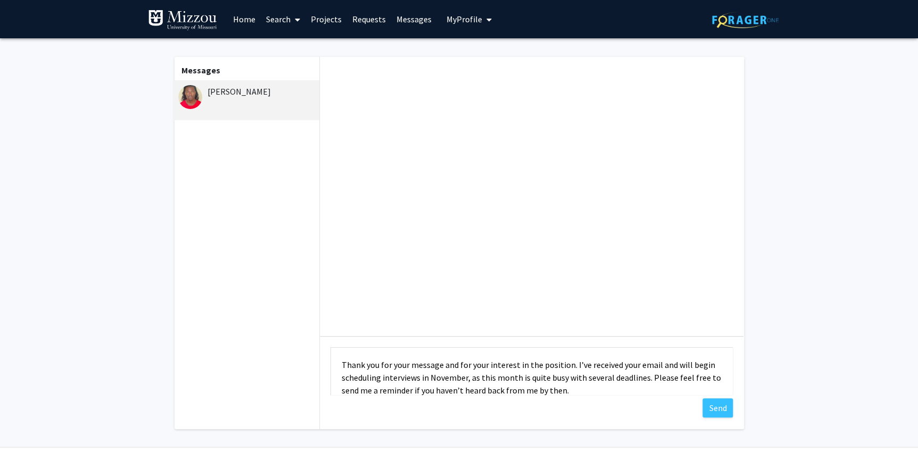
drag, startPoint x: 578, startPoint y: 367, endPoint x: 319, endPoint y: 368, distance: 258.6
click at [320, 368] on div "Type a message Thank you for your message and for your interest in the position…" at bounding box center [532, 372] width 424 height 73
click at [586, 385] on textarea "Thank you for your message and for your interest in the position. I’ve received…" at bounding box center [531, 371] width 402 height 48
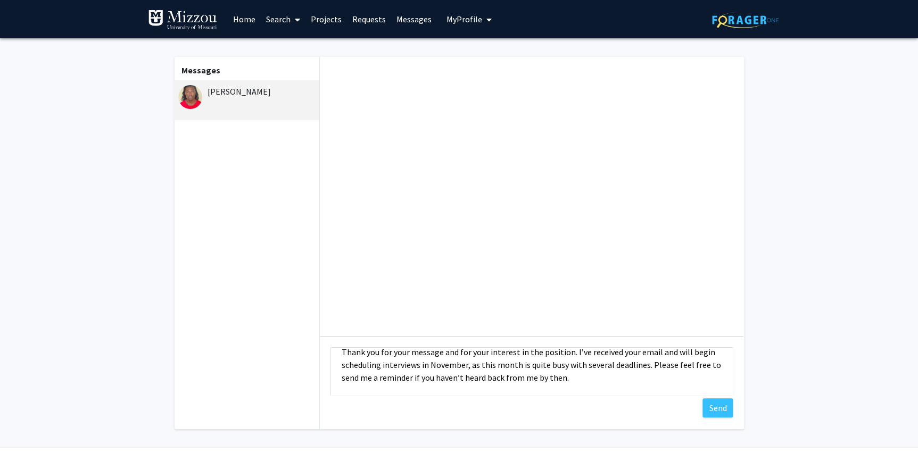
scroll to position [26, 0]
type textarea "Thank you for your message and for your interest in the position. I’ve received…"
click at [713, 410] on button "Send" at bounding box center [717, 408] width 30 height 19
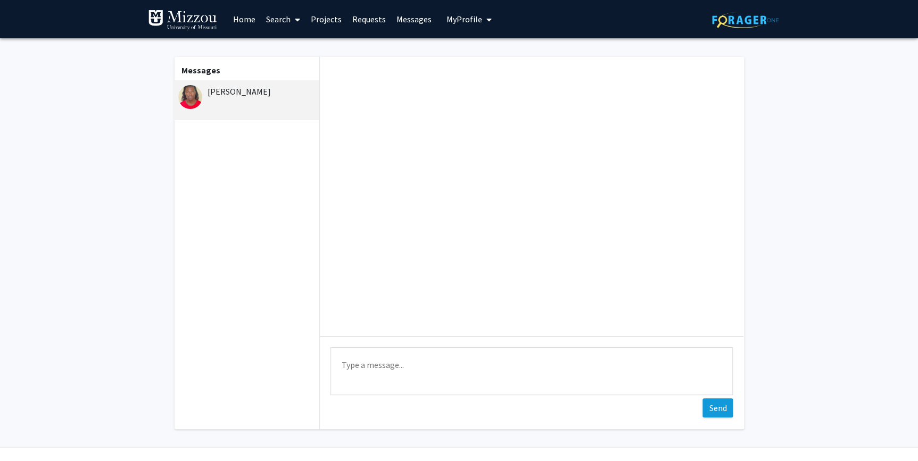
scroll to position [0, 0]
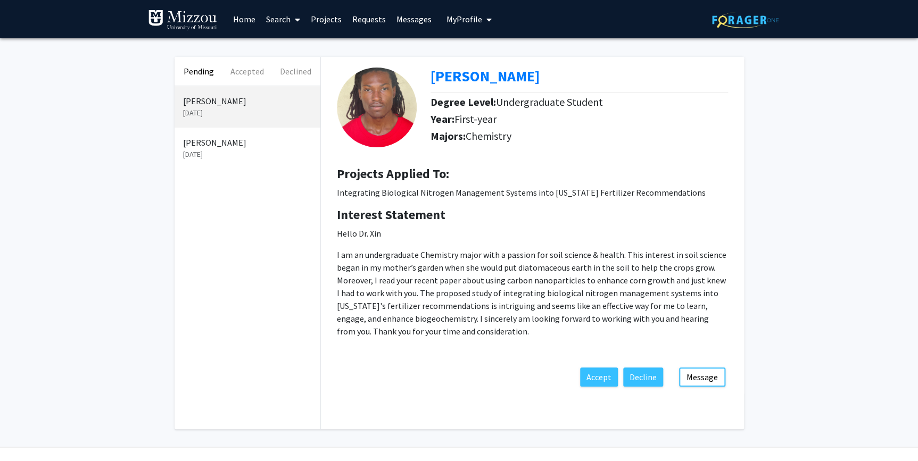
click at [242, 151] on p "Sep 10, 2025" at bounding box center [247, 154] width 129 height 11
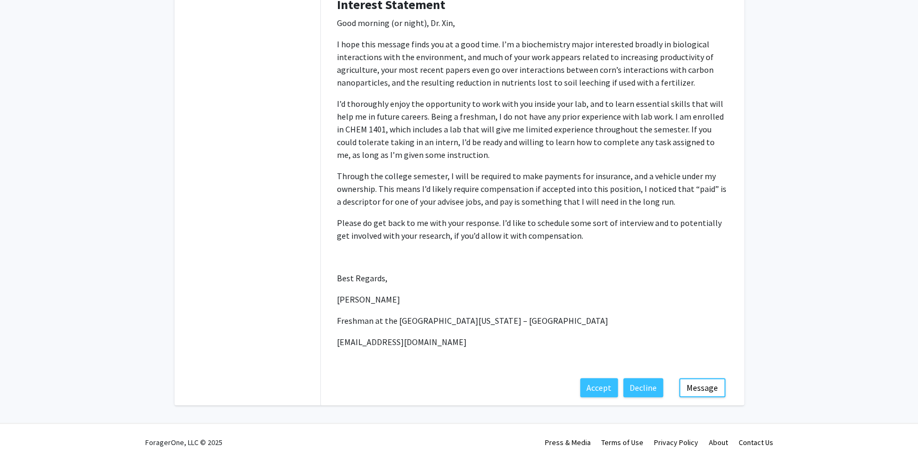
scroll to position [184, 0]
click at [695, 388] on button "Message" at bounding box center [702, 387] width 46 height 19
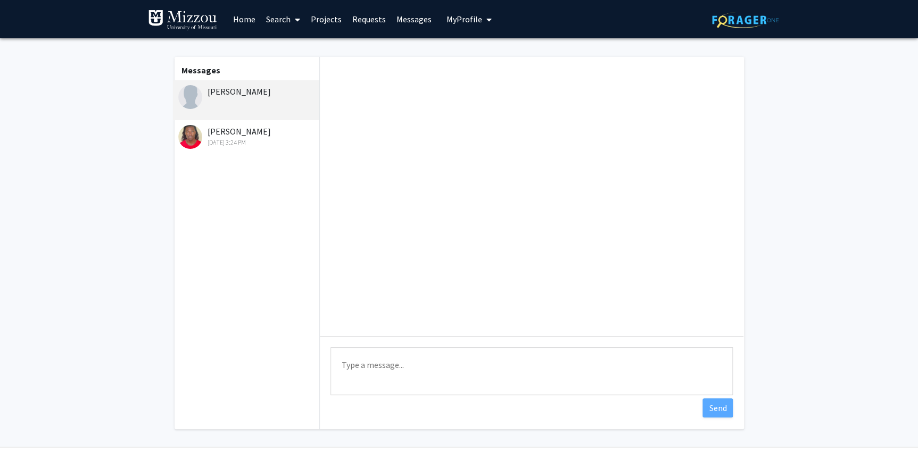
click at [373, 369] on textarea "Type a message" at bounding box center [531, 371] width 402 height 48
paste textarea "Thank you for your message and for your interest in the position. I’ve received…"
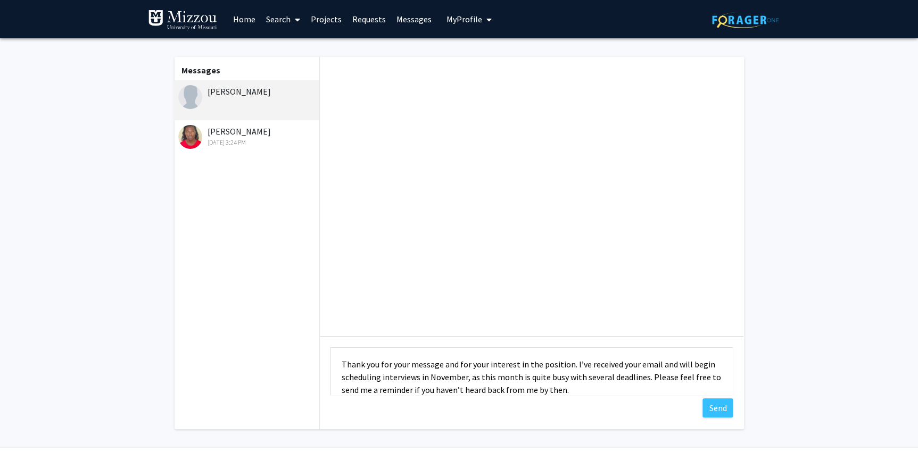
scroll to position [12, 0]
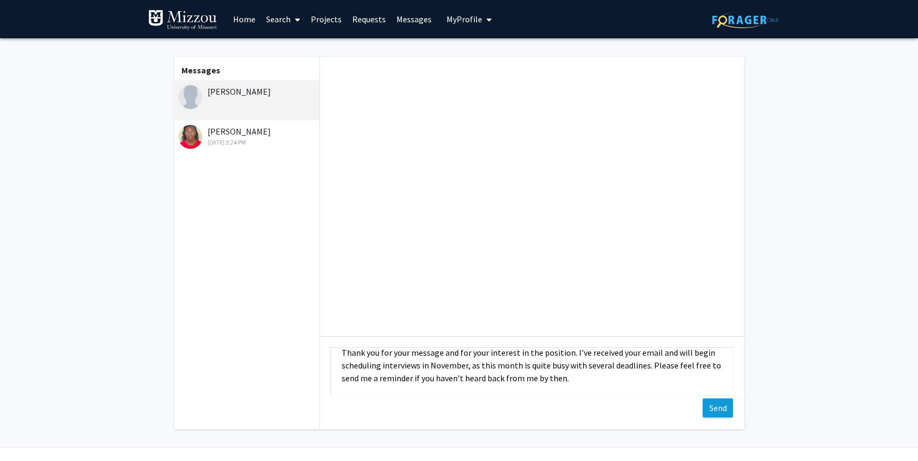
type textarea "Thank you for your message and for your interest in the position. I’ve received…"
click at [718, 409] on button "Send" at bounding box center [717, 408] width 30 height 19
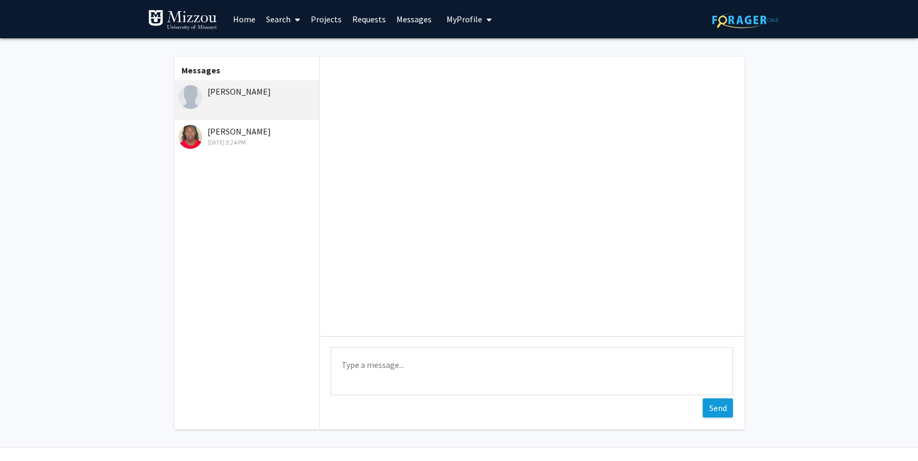
scroll to position [0, 0]
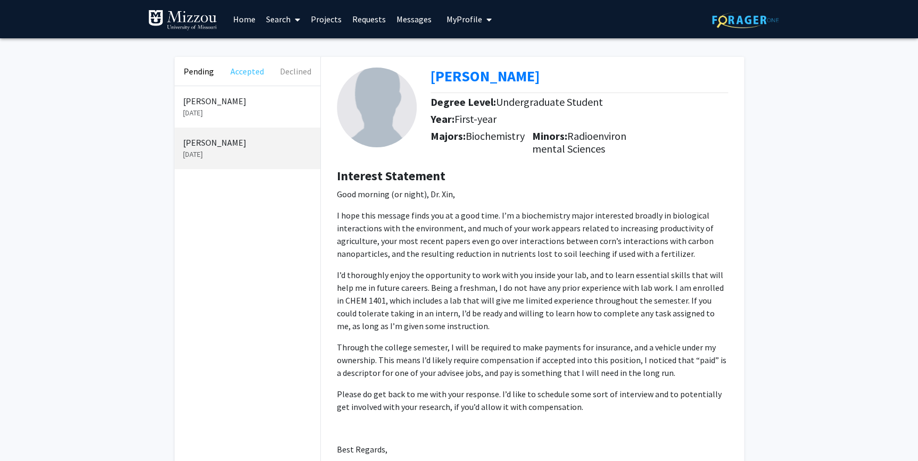
click at [252, 79] on button "Accepted" at bounding box center [247, 71] width 48 height 29
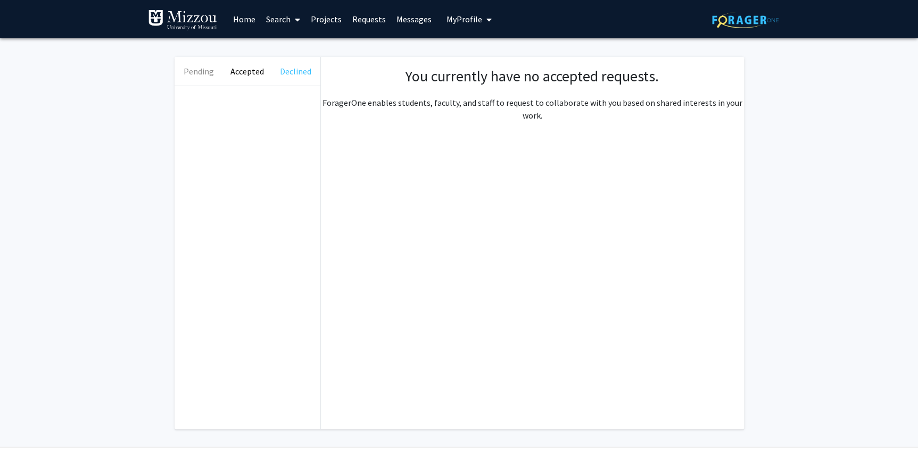
click at [281, 76] on button "Declined" at bounding box center [295, 71] width 48 height 29
click at [210, 71] on button "Pending" at bounding box center [199, 71] width 48 height 29
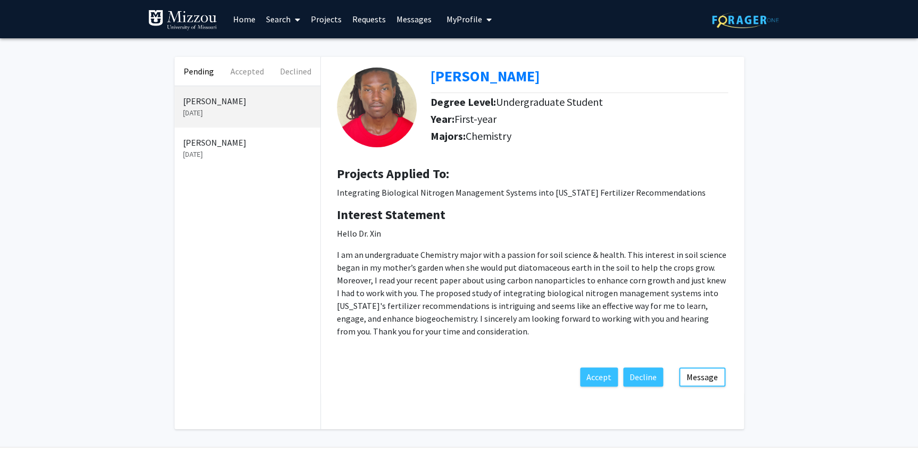
click at [324, 22] on link "Projects" at bounding box center [326, 19] width 42 height 37
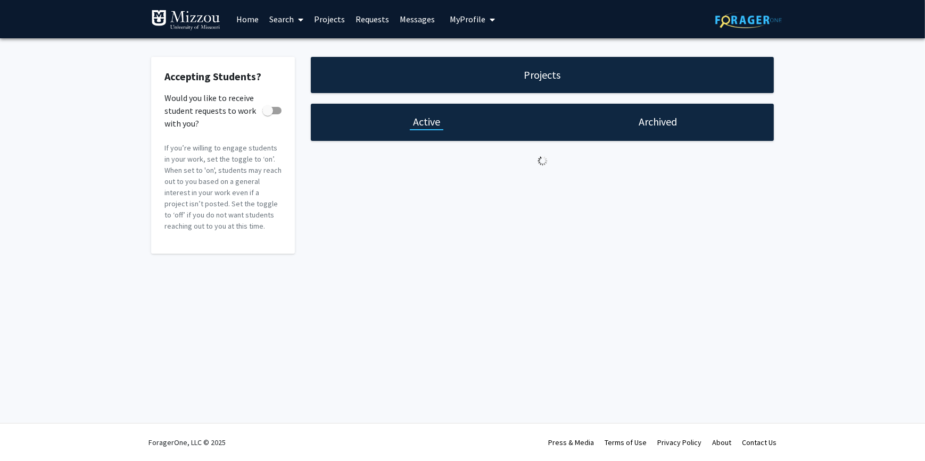
checkbox input "true"
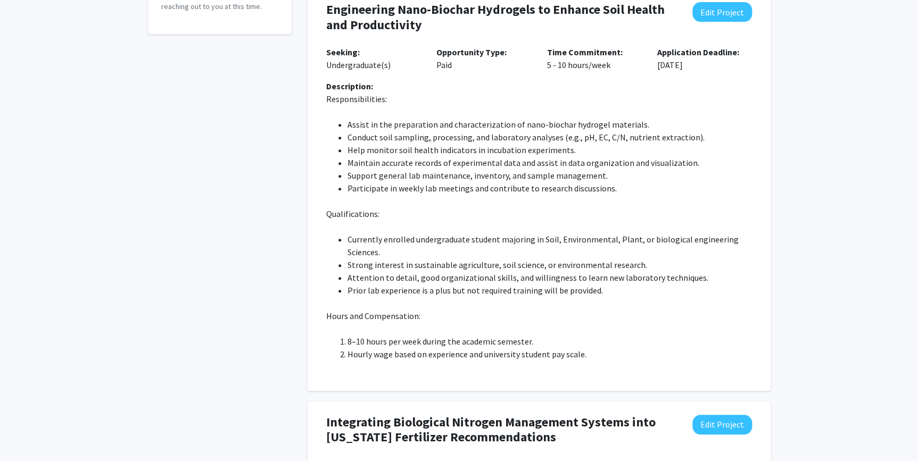
scroll to position [81, 0]
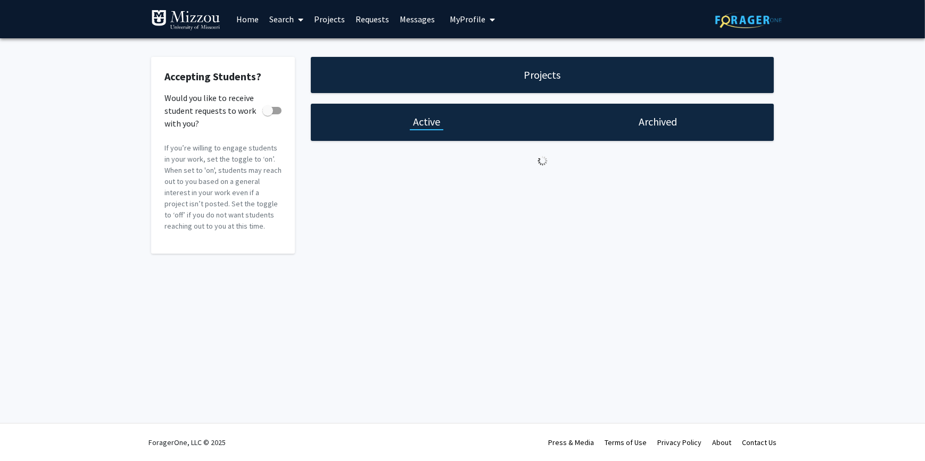
checkbox input "true"
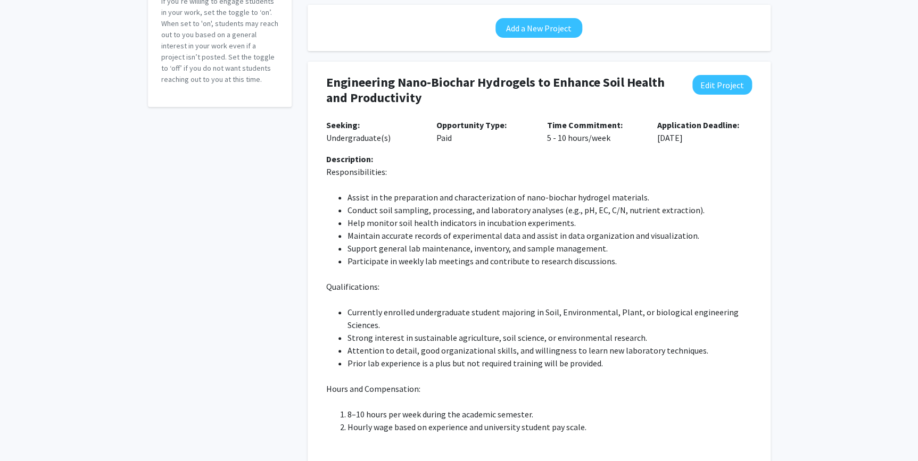
scroll to position [145, 0]
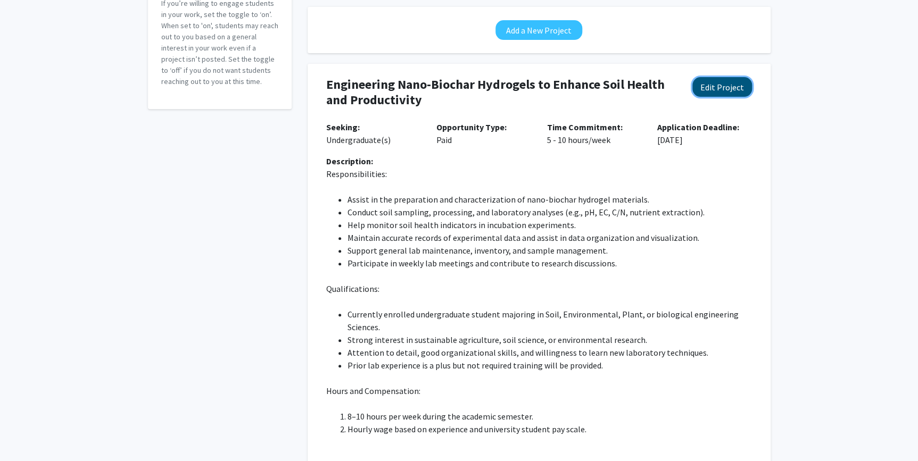
click at [721, 85] on button "Edit Project" at bounding box center [722, 87] width 60 height 20
select select "5 - 10"
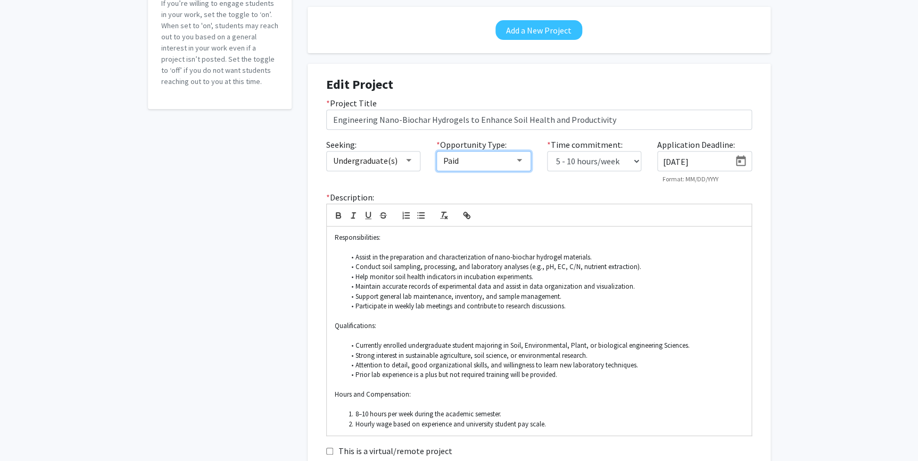
click at [515, 159] on div at bounding box center [520, 160] width 10 height 9
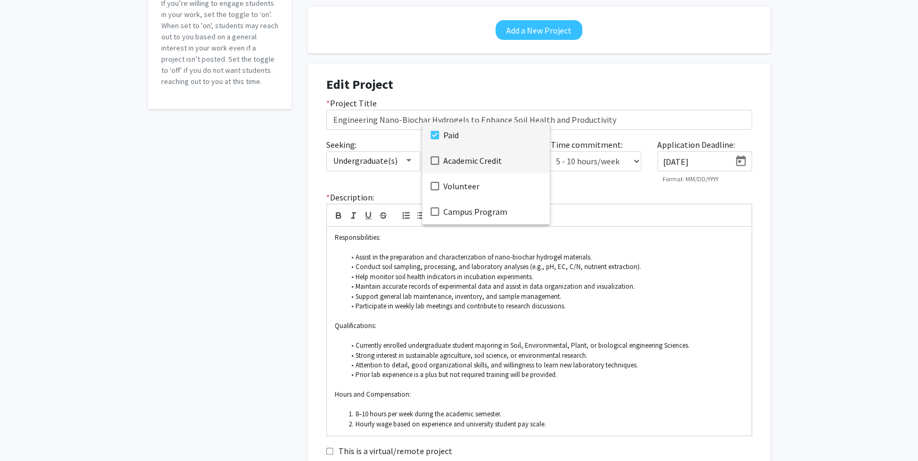
click at [438, 160] on mat-pseudo-checkbox at bounding box center [434, 160] width 9 height 9
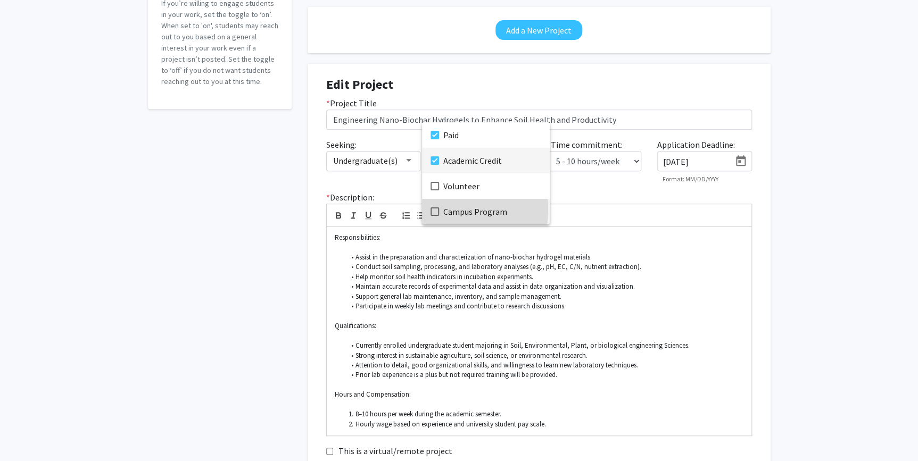
click at [432, 209] on mat-pseudo-checkbox at bounding box center [434, 212] width 9 height 9
click at [830, 243] on div at bounding box center [459, 230] width 918 height 461
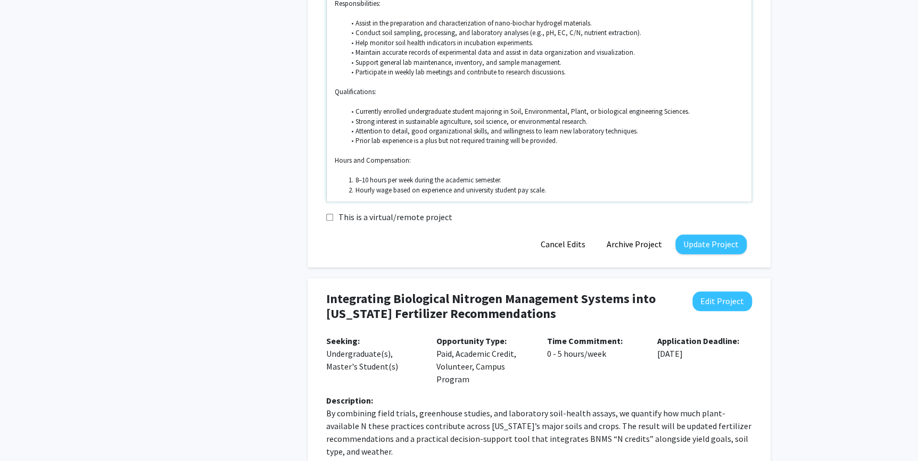
scroll to position [435, 0]
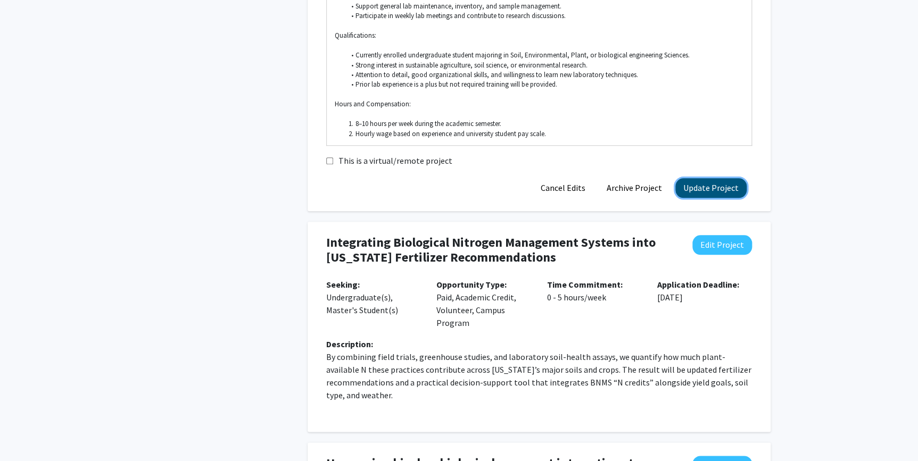
click at [703, 188] on button "Update Project" at bounding box center [710, 188] width 71 height 20
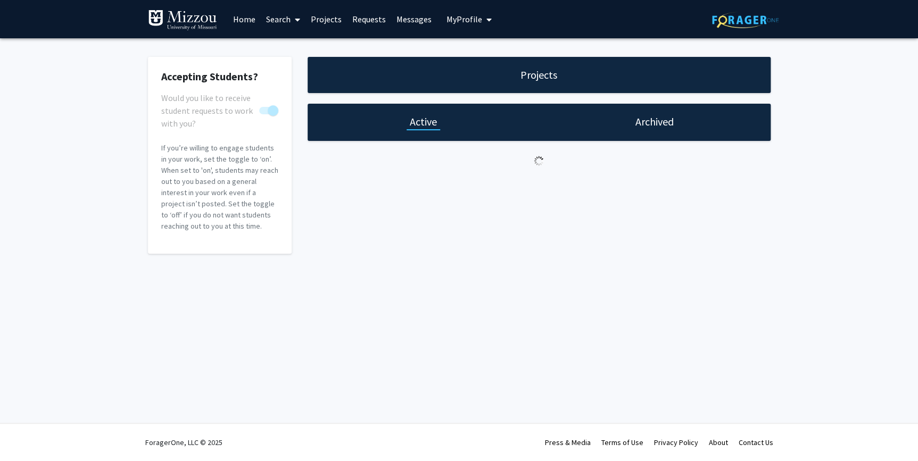
scroll to position [0, 0]
